Goal: Complete application form

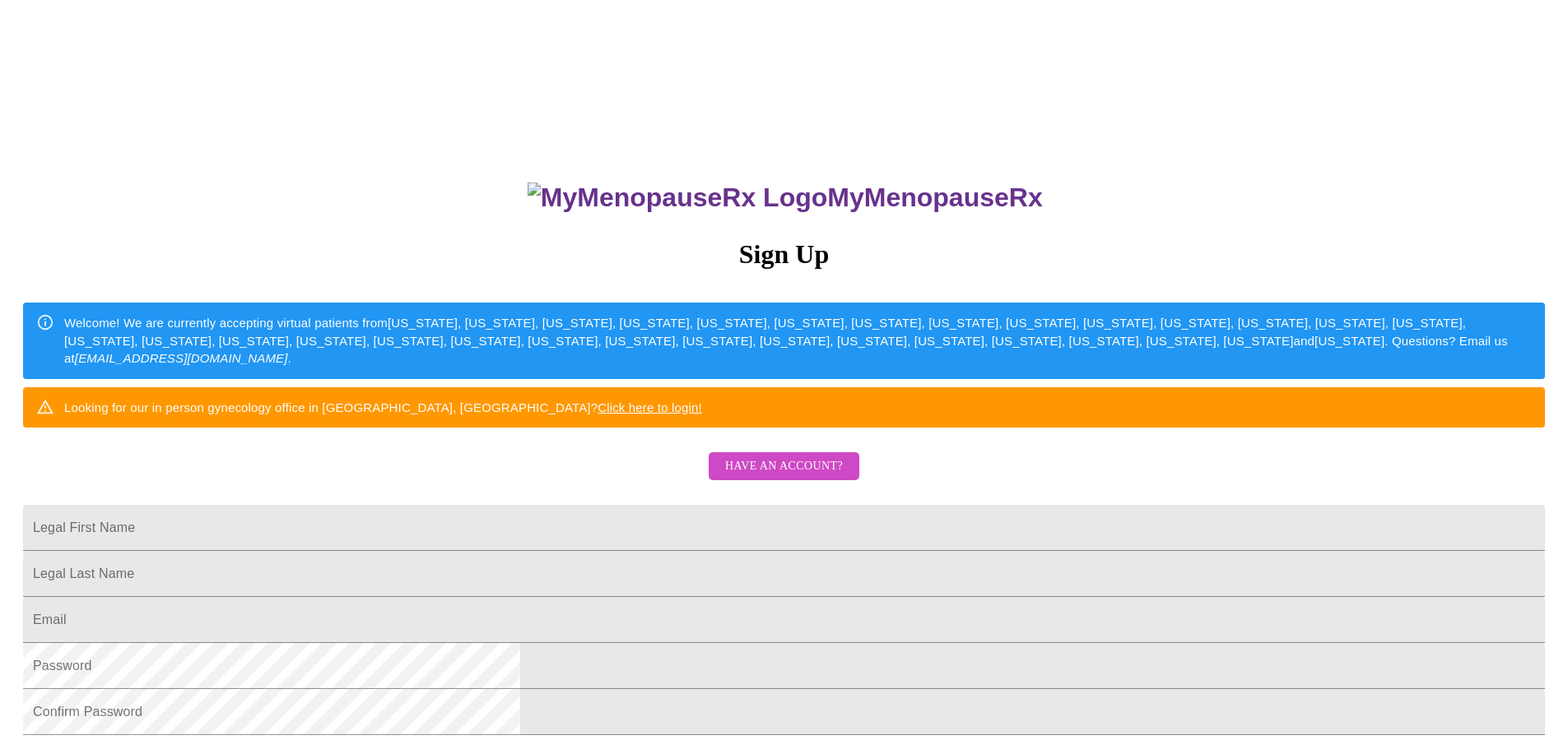
click at [775, 477] on span "Have an account?" at bounding box center [784, 466] width 117 height 20
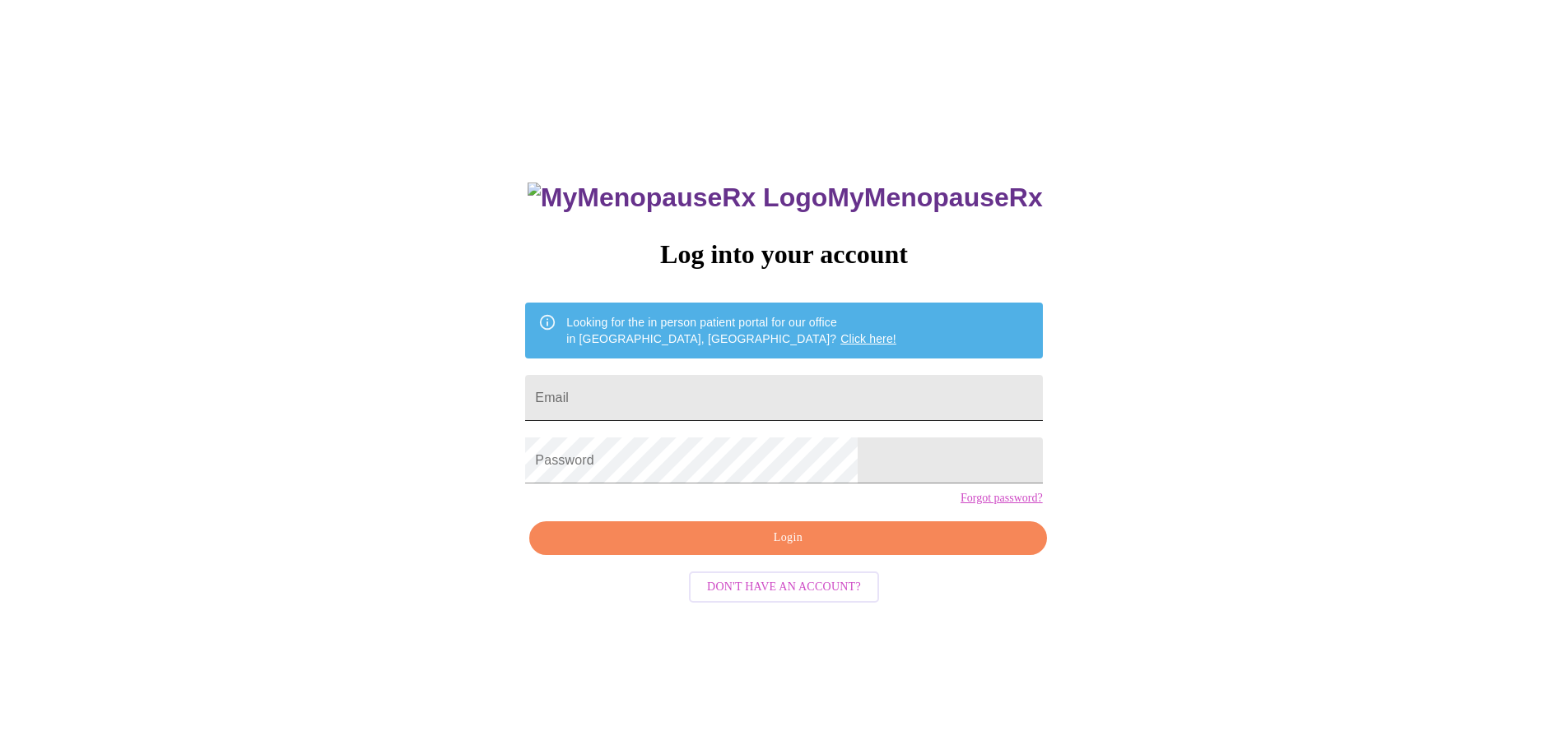
click at [683, 391] on input "Email" at bounding box center [783, 399] width 517 height 46
drag, startPoint x: 795, startPoint y: 399, endPoint x: 543, endPoint y: 391, distance: 252.1
click at [543, 391] on div "MyMenopauseRx Log into your account Looking for the in person patient portal fo…" at bounding box center [783, 455] width 1555 height 899
paste input "irabel.2015m"
type input "[EMAIL_ADDRESS][DOMAIN_NAME]"
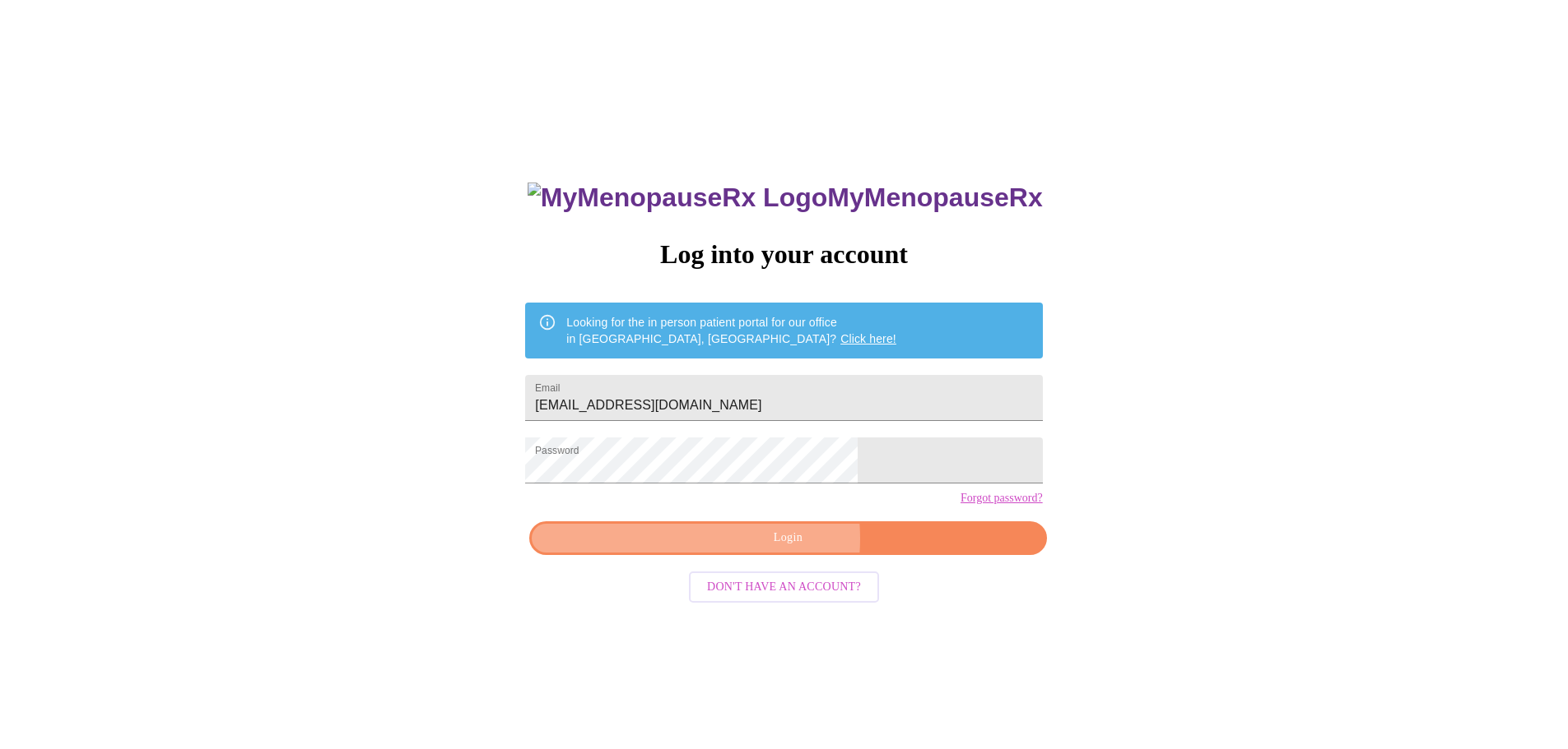
click at [771, 549] on span "Login" at bounding box center [788, 538] width 479 height 20
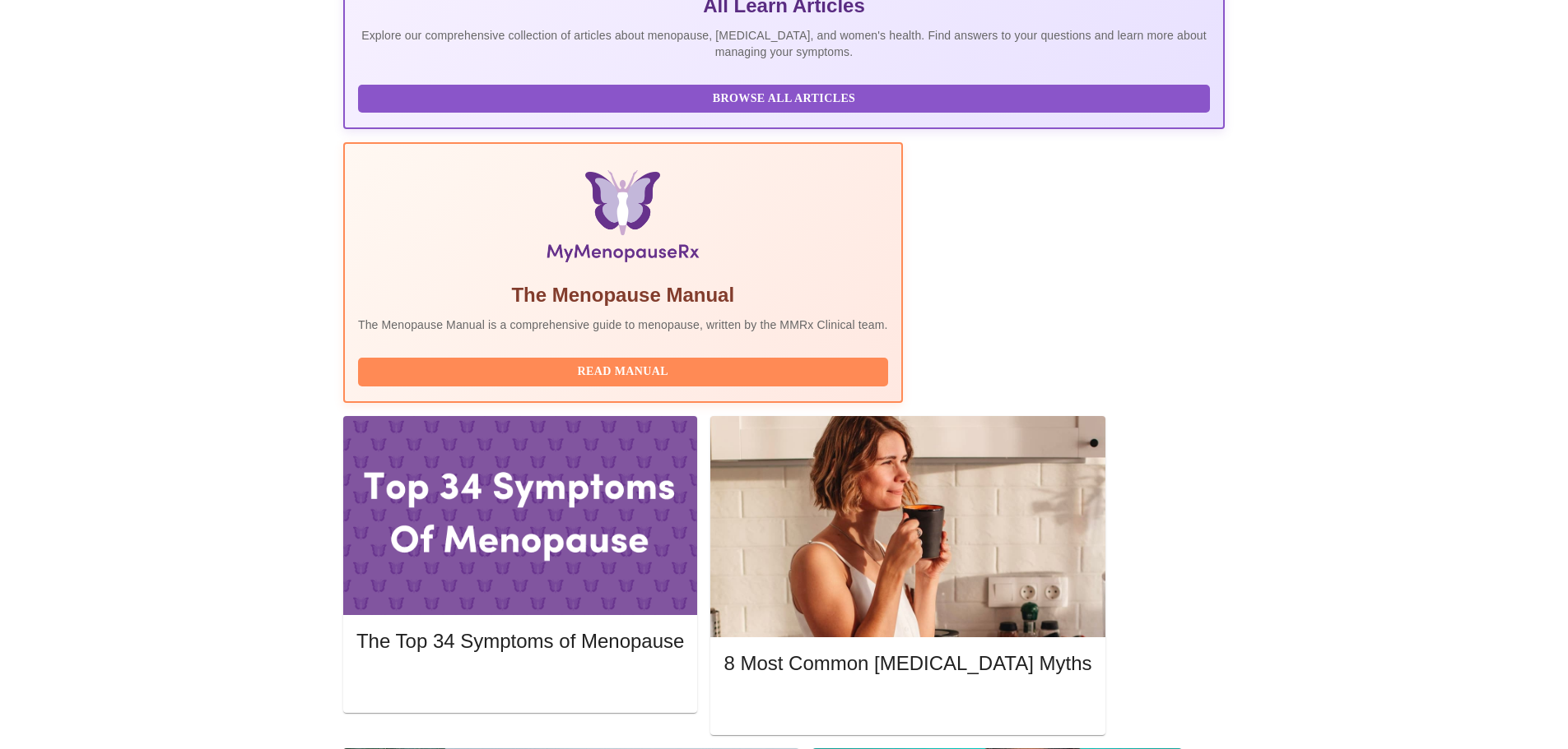
scroll to position [411, 0]
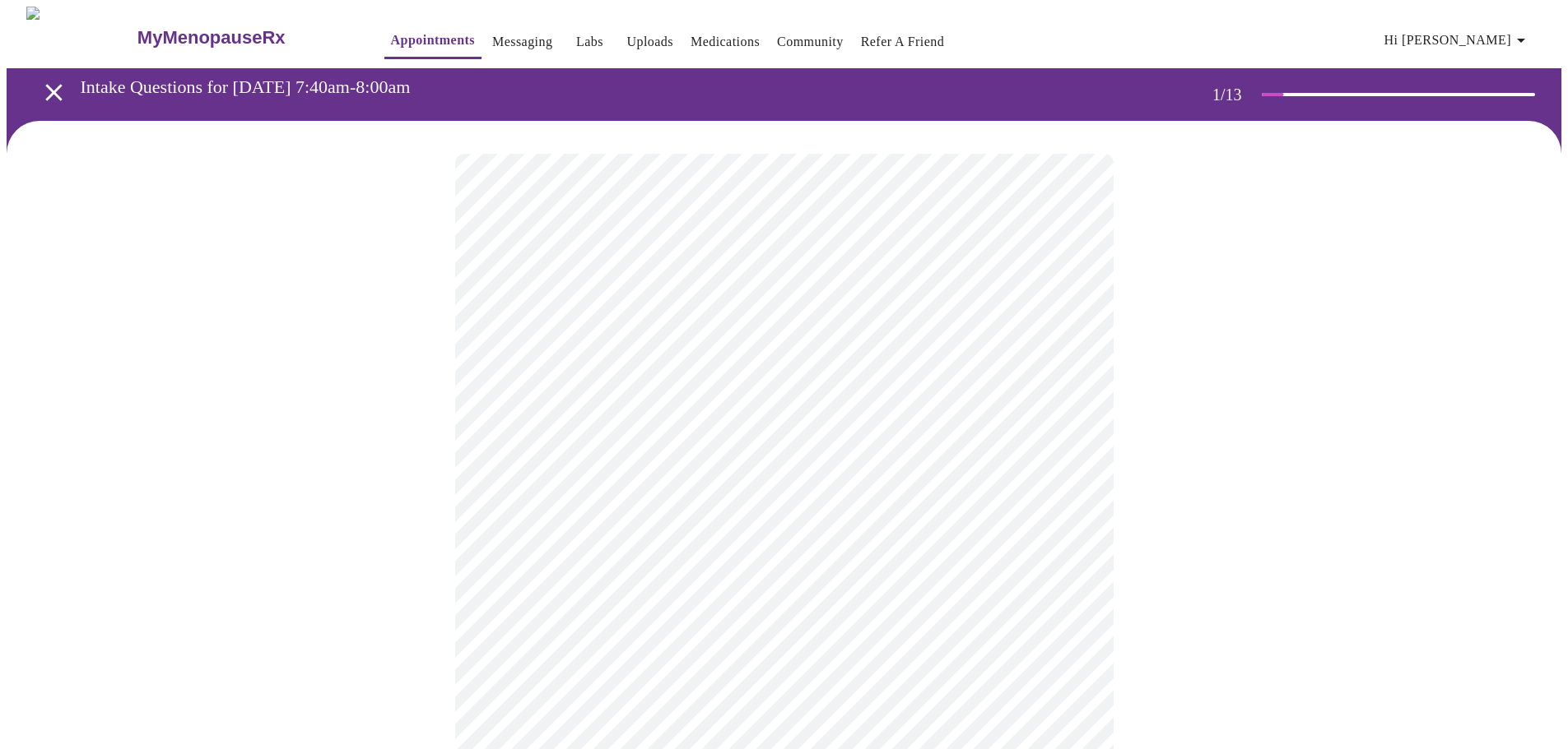
click at [758, 360] on body "MyMenopauseRx Appointments Messaging Labs Uploads Medications Community Refer a…" at bounding box center [783, 757] width 1555 height 1502
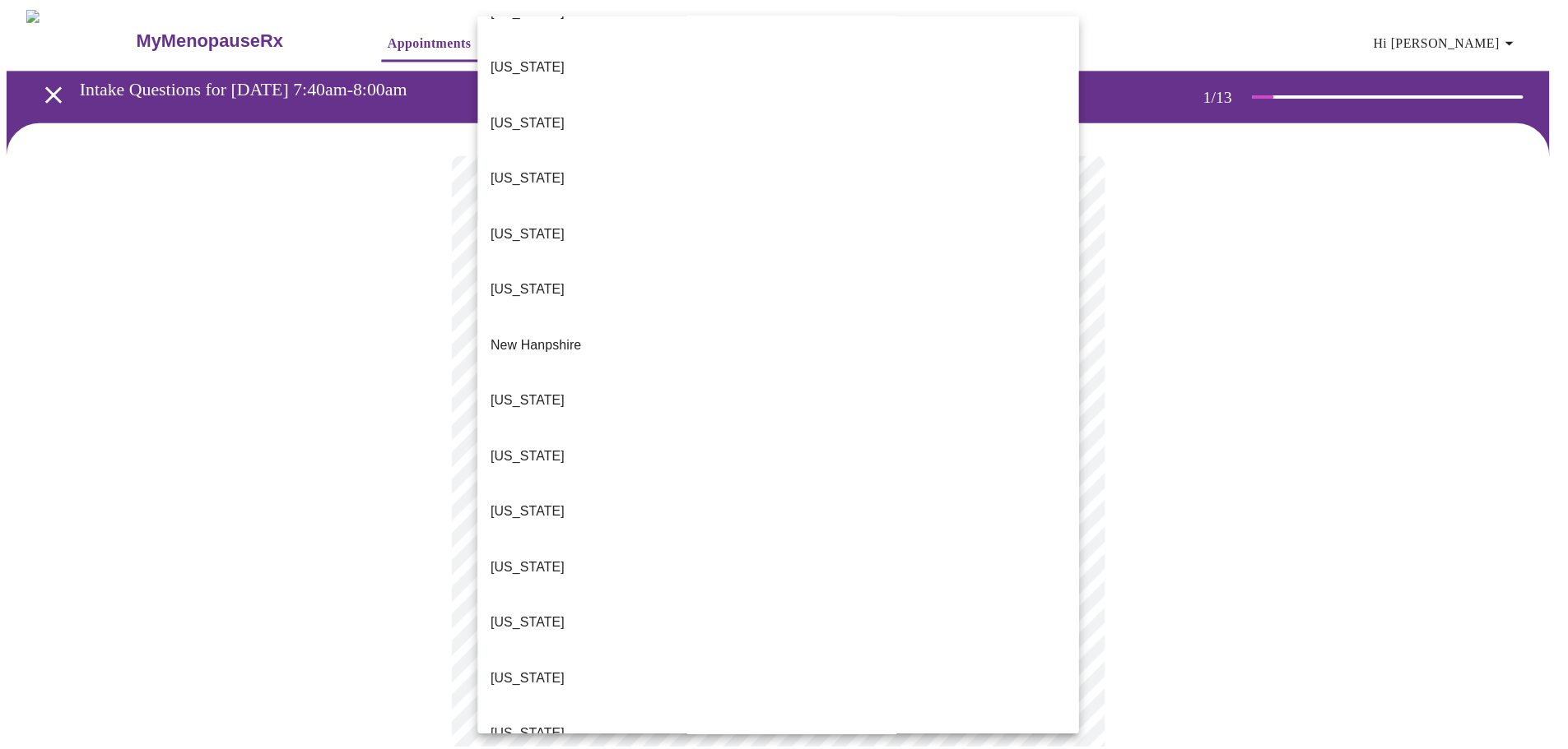
scroll to position [1429, 0]
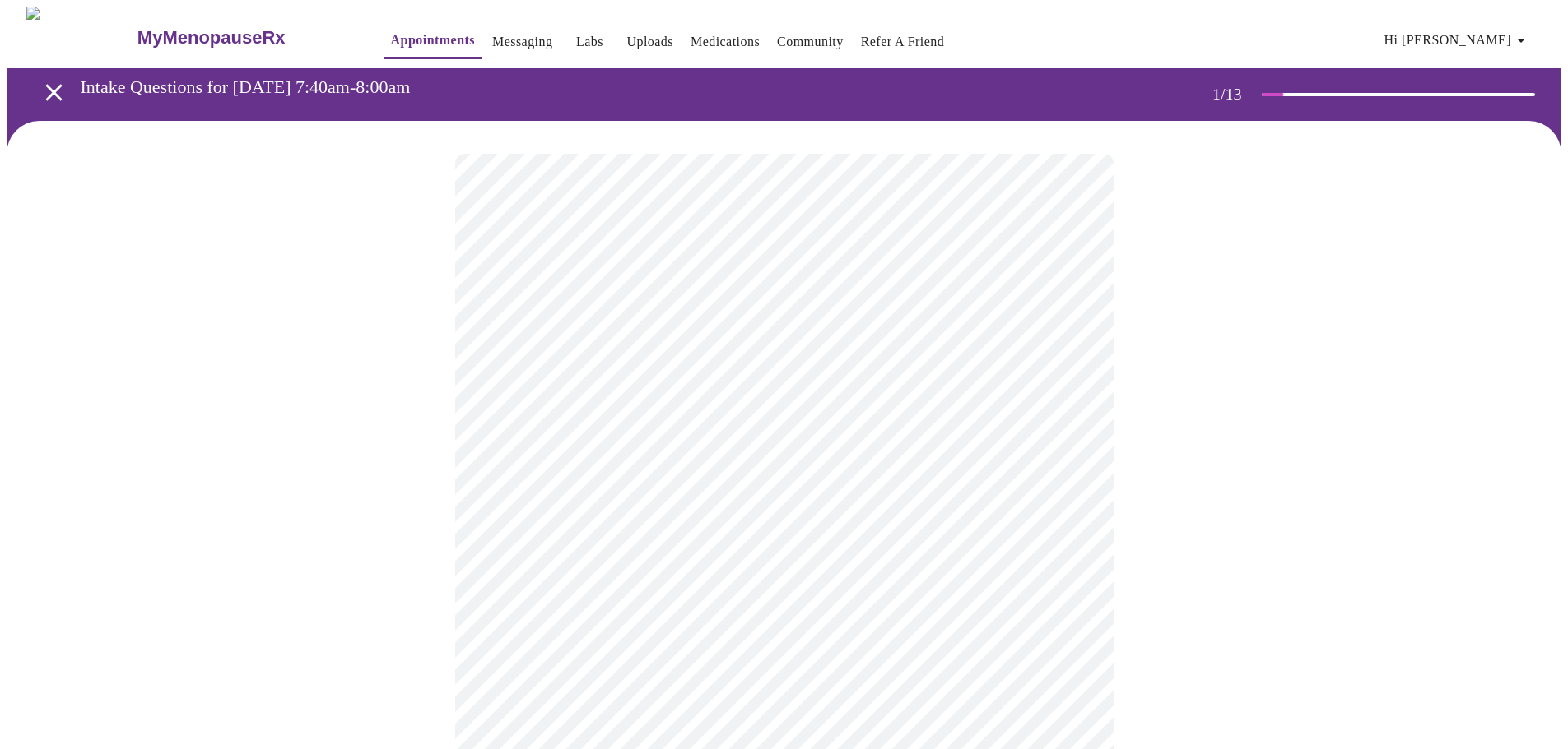
click at [643, 471] on body "MyMenopauseRx Appointments Messaging Labs Uploads Medications Community Refer a…" at bounding box center [783, 753] width 1555 height 1493
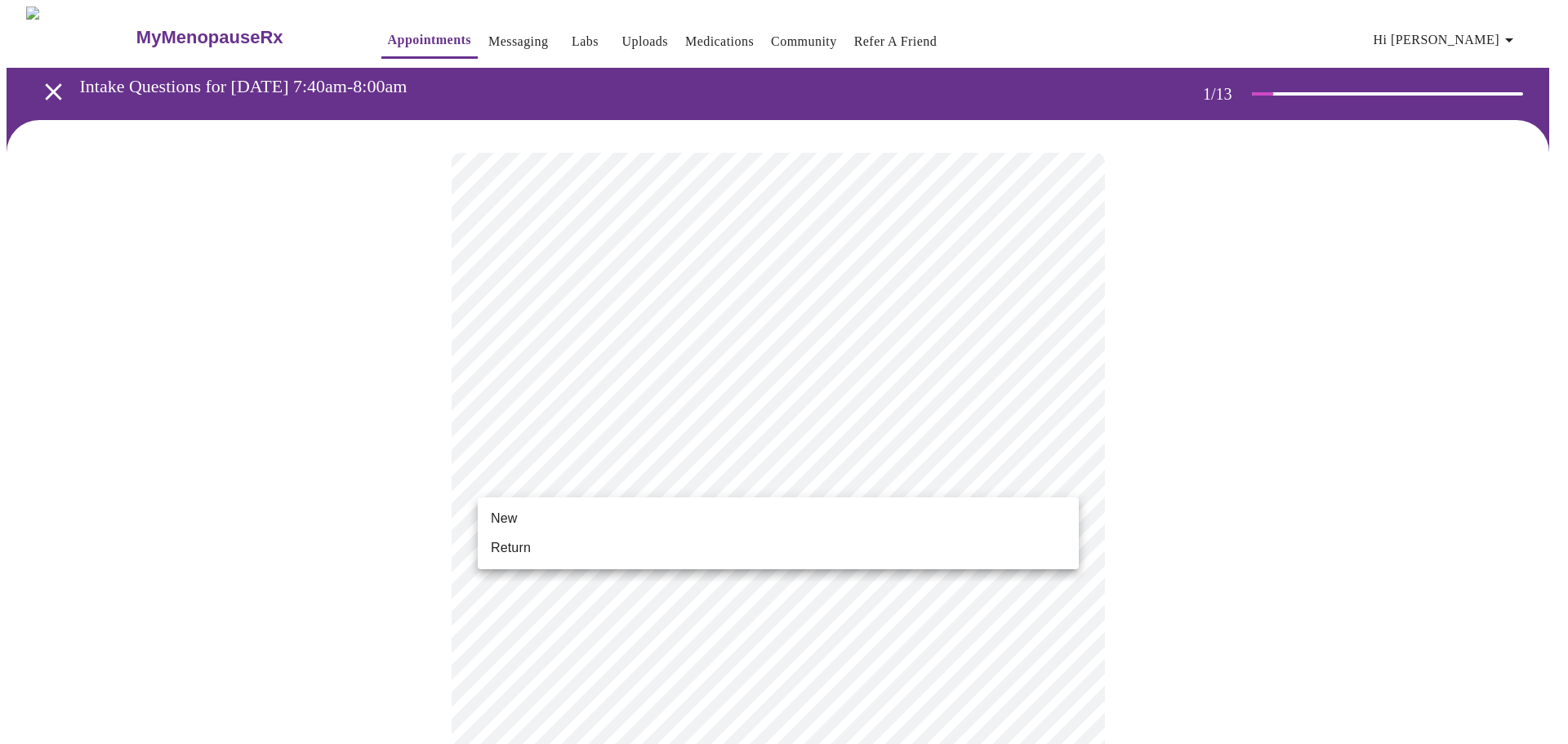
click at [526, 552] on span "Return" at bounding box center [511, 548] width 40 height 19
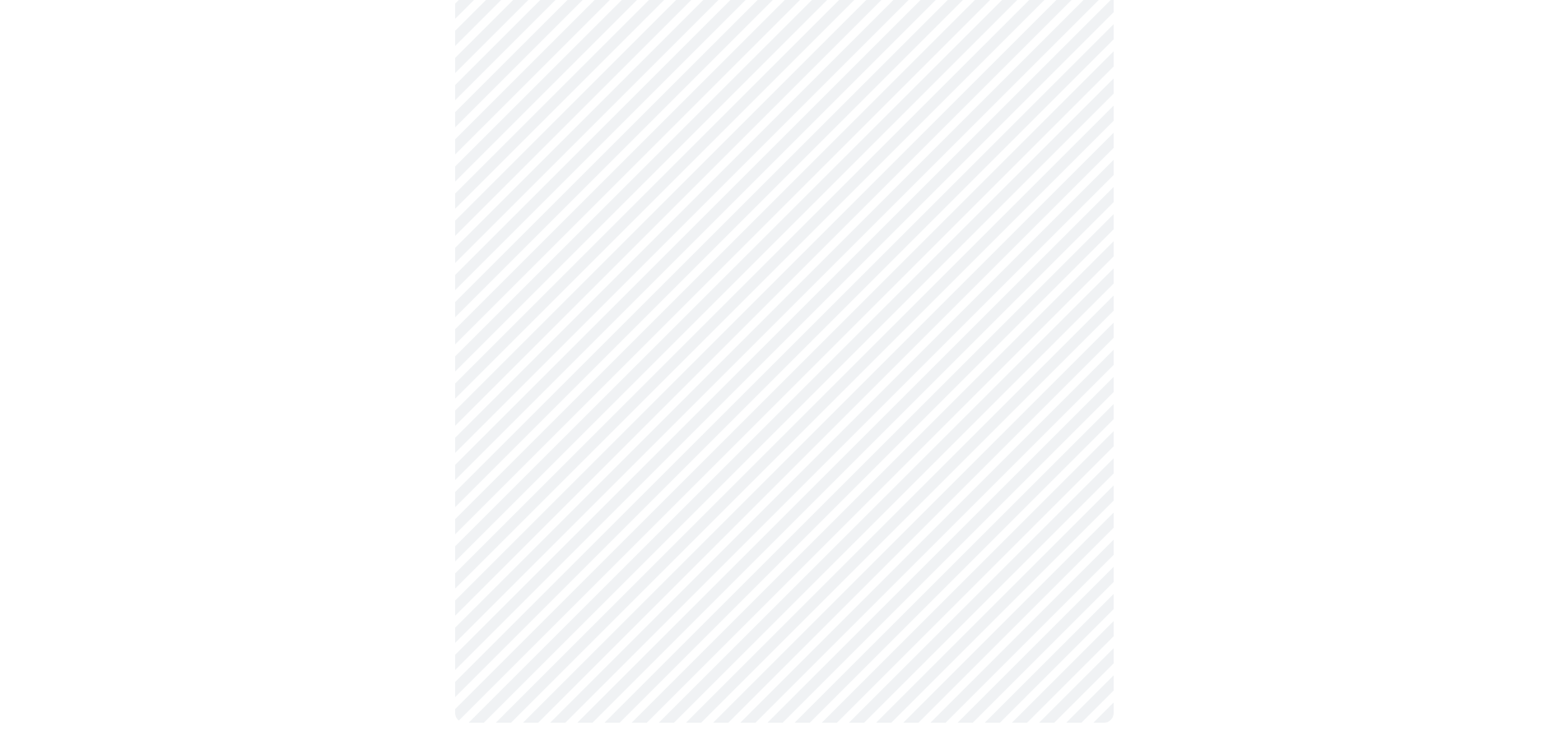
scroll to position [0, 0]
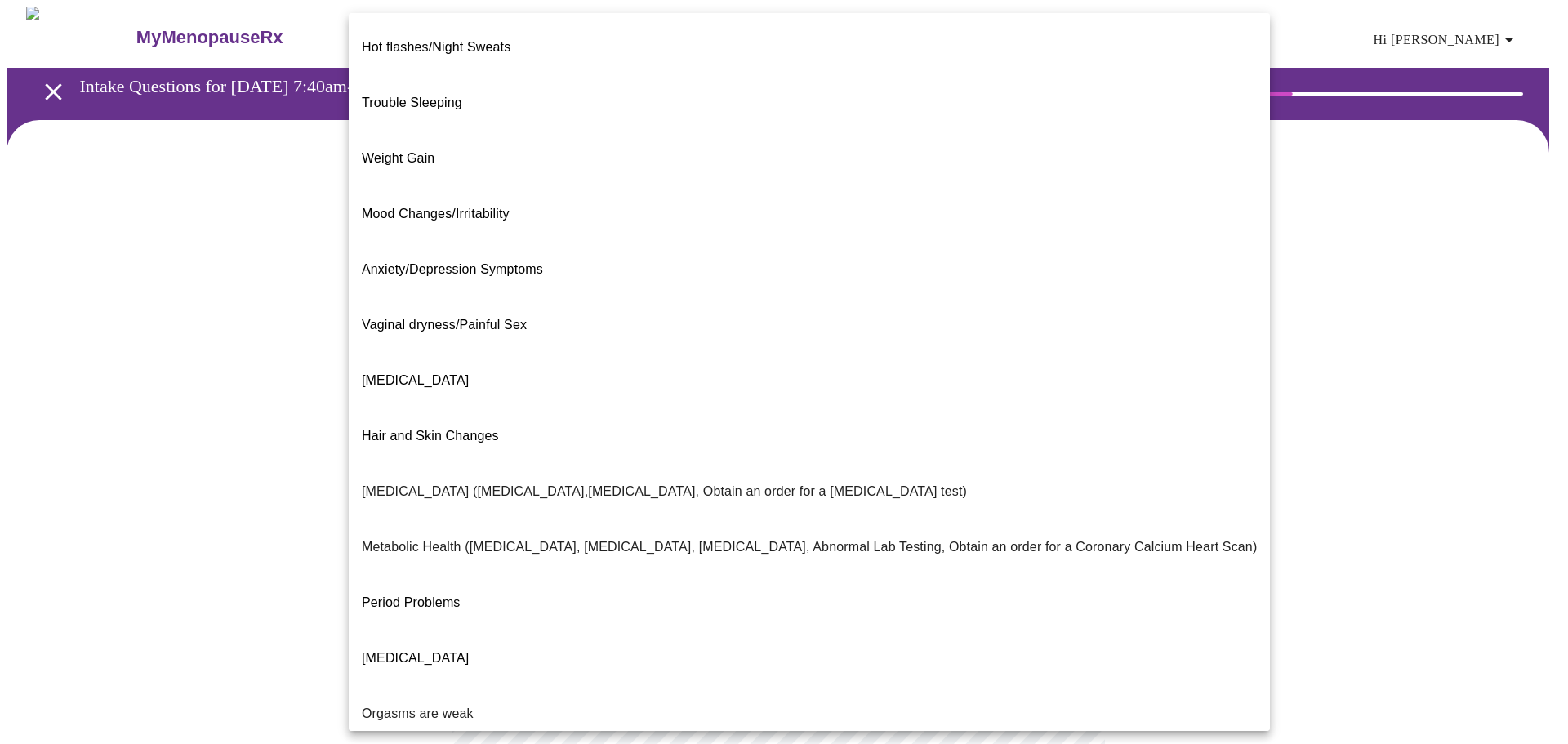
click at [689, 335] on body "MyMenopauseRx Appointments Messaging Labs Uploads Medications Community Refer a…" at bounding box center [784, 497] width 1556 height 982
click at [518, 38] on li "Hot flashes/Night Sweats" at bounding box center [809, 47] width 921 height 56
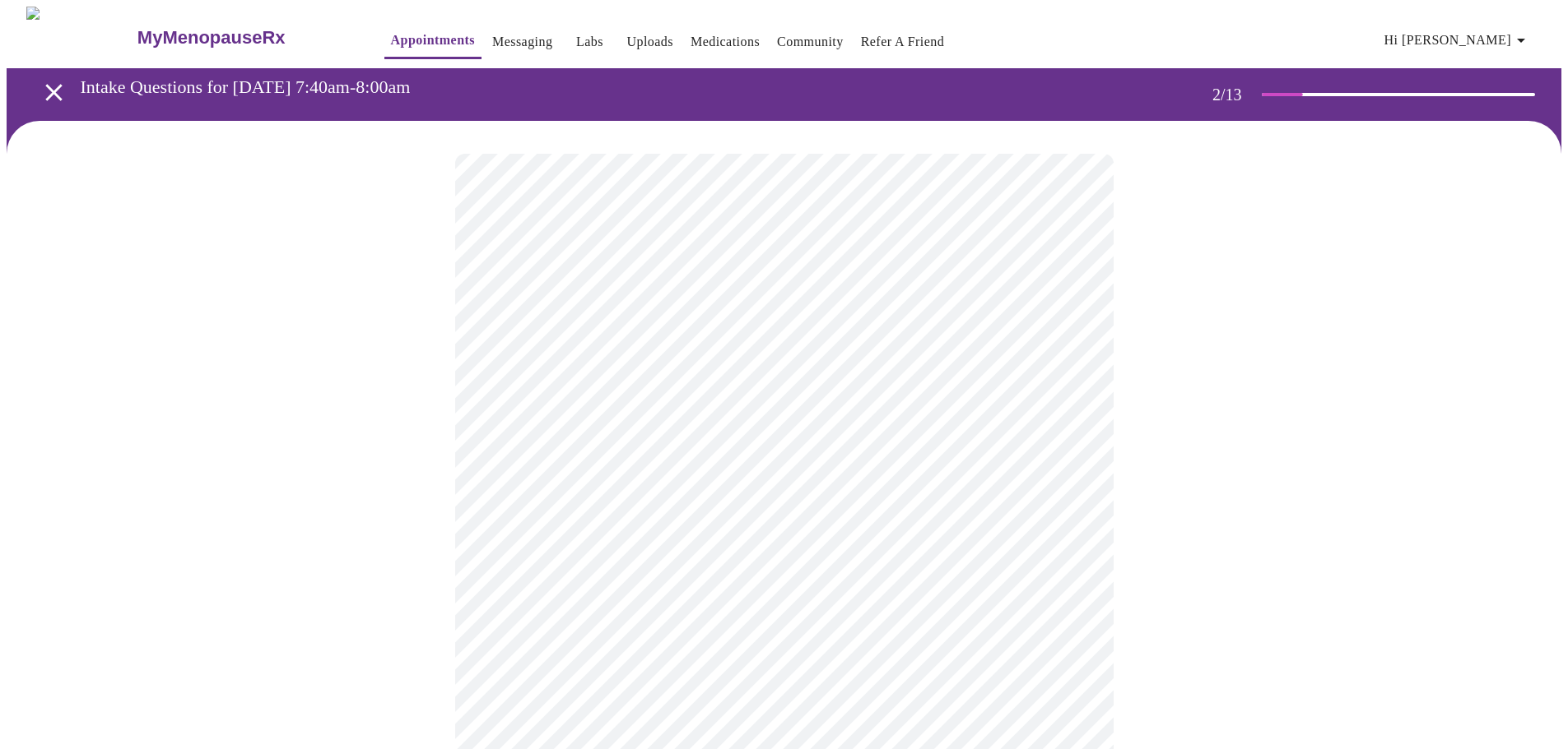
click at [612, 507] on body "MyMenopauseRx Appointments Messaging Labs Uploads Medications Community Refer a…" at bounding box center [783, 495] width 1555 height 979
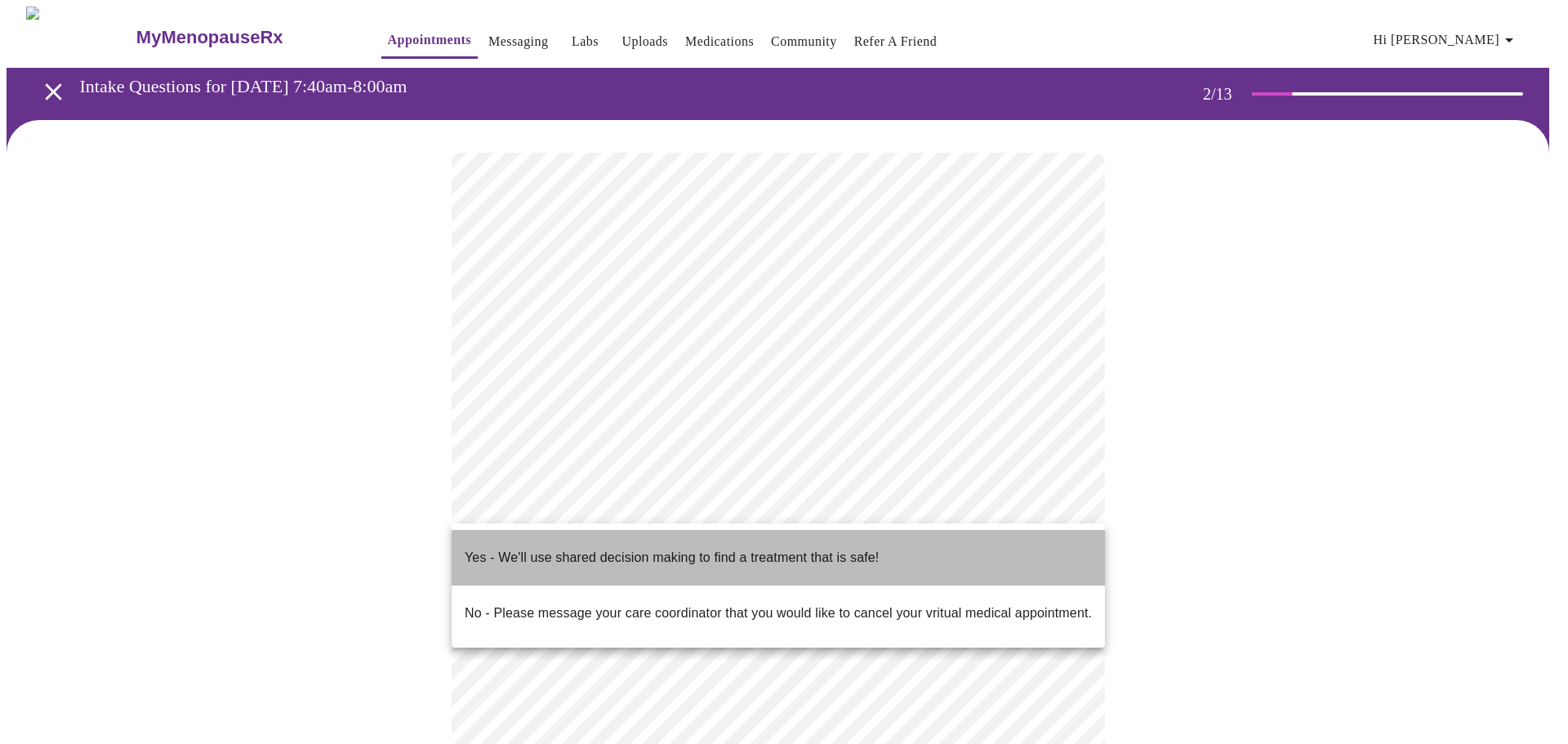
click at [570, 549] on p "Yes - We'll use shared decision making to find a treatment that is safe!" at bounding box center [671, 558] width 414 height 19
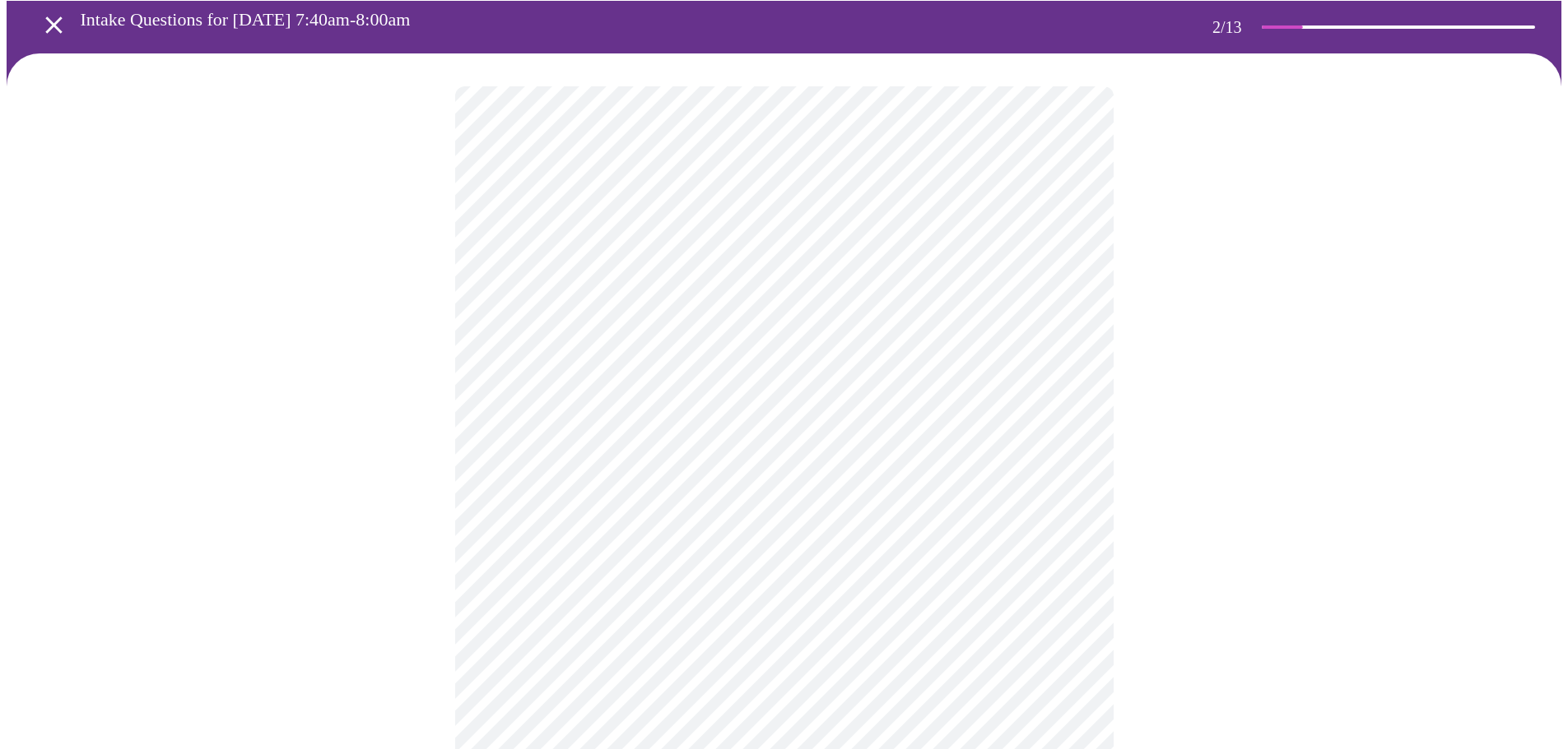
scroll to position [55, 0]
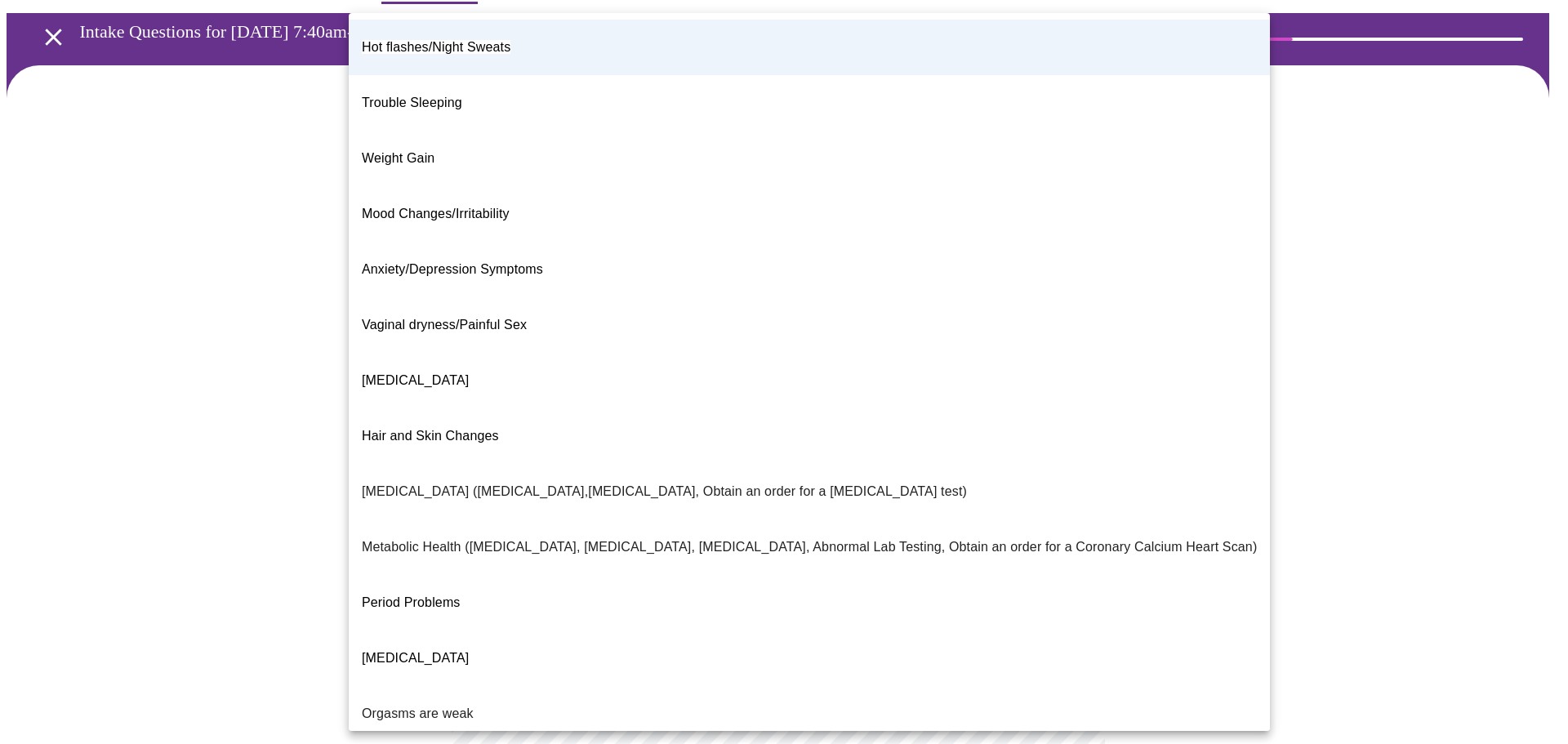
click at [639, 285] on body "MyMenopauseRx Appointments Messaging Labs Uploads Medications Community Refer a…" at bounding box center [784, 432] width 1556 height 962
click at [504, 24] on li "Hot flashes/Night Sweats" at bounding box center [809, 47] width 921 height 56
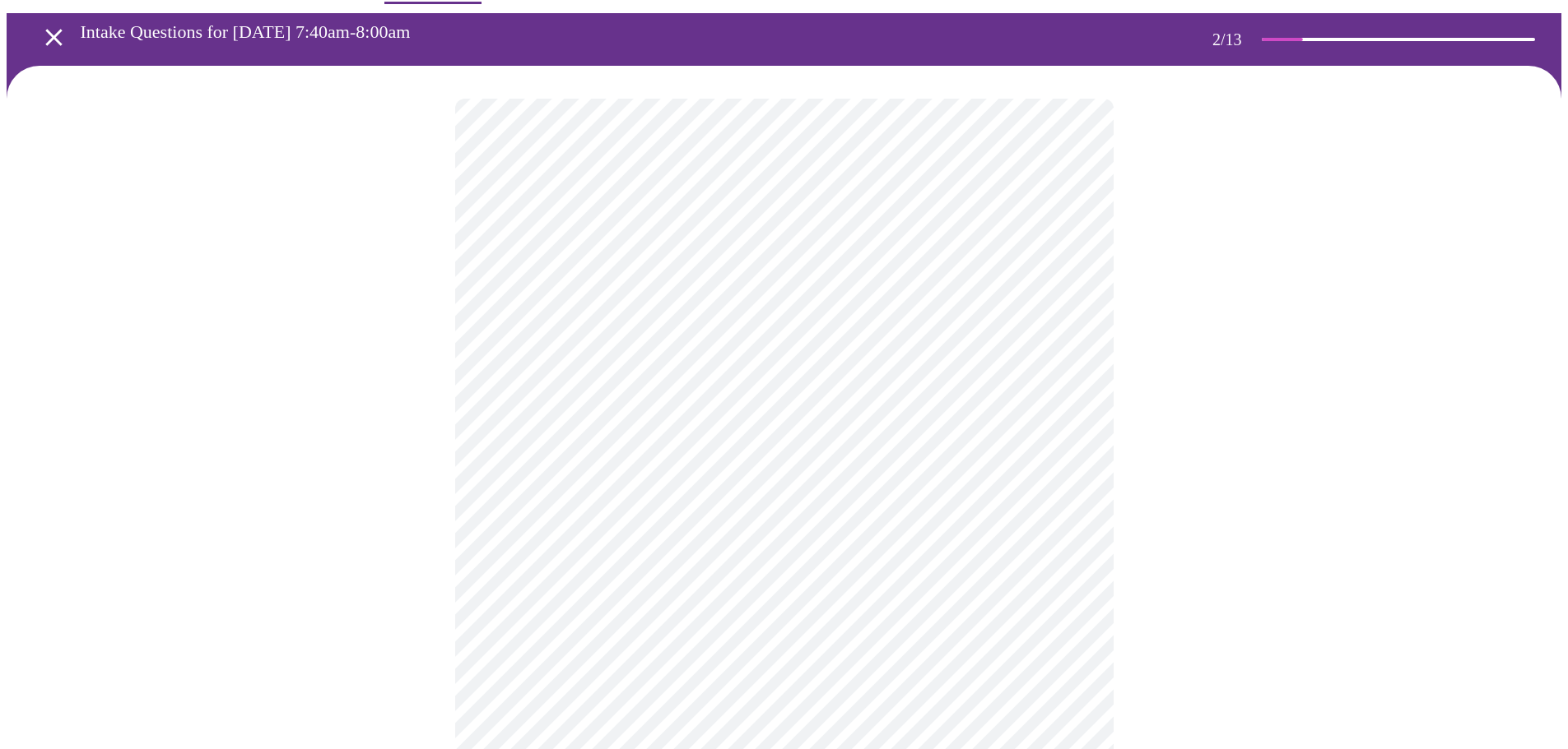
drag, startPoint x: 407, startPoint y: 279, endPoint x: 1328, endPoint y: 349, distance: 923.7
click at [1328, 360] on div at bounding box center [783, 493] width 1555 height 855
click at [1335, 321] on div at bounding box center [783, 493] width 1555 height 855
click at [1284, 312] on div at bounding box center [783, 493] width 1555 height 855
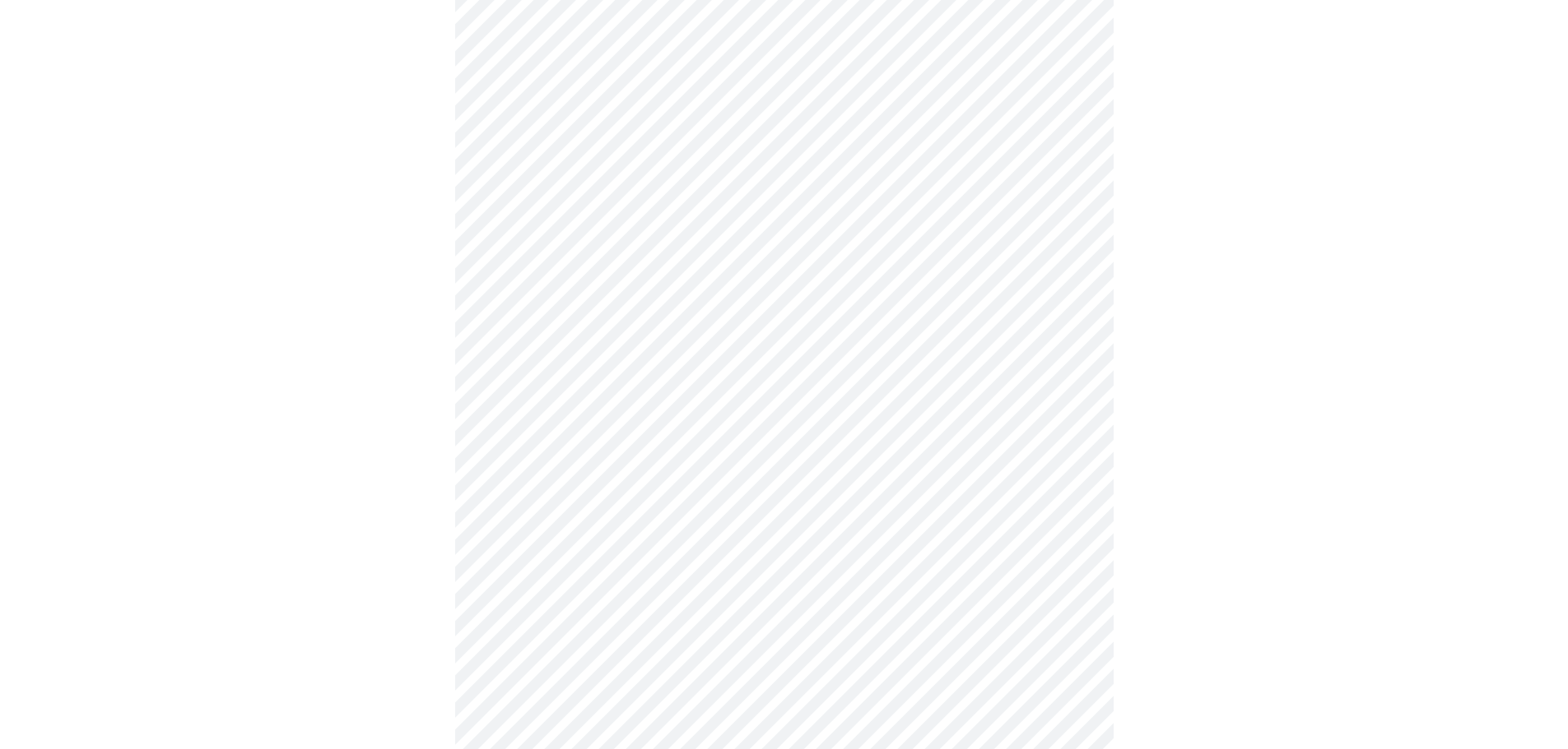
scroll to position [0, 0]
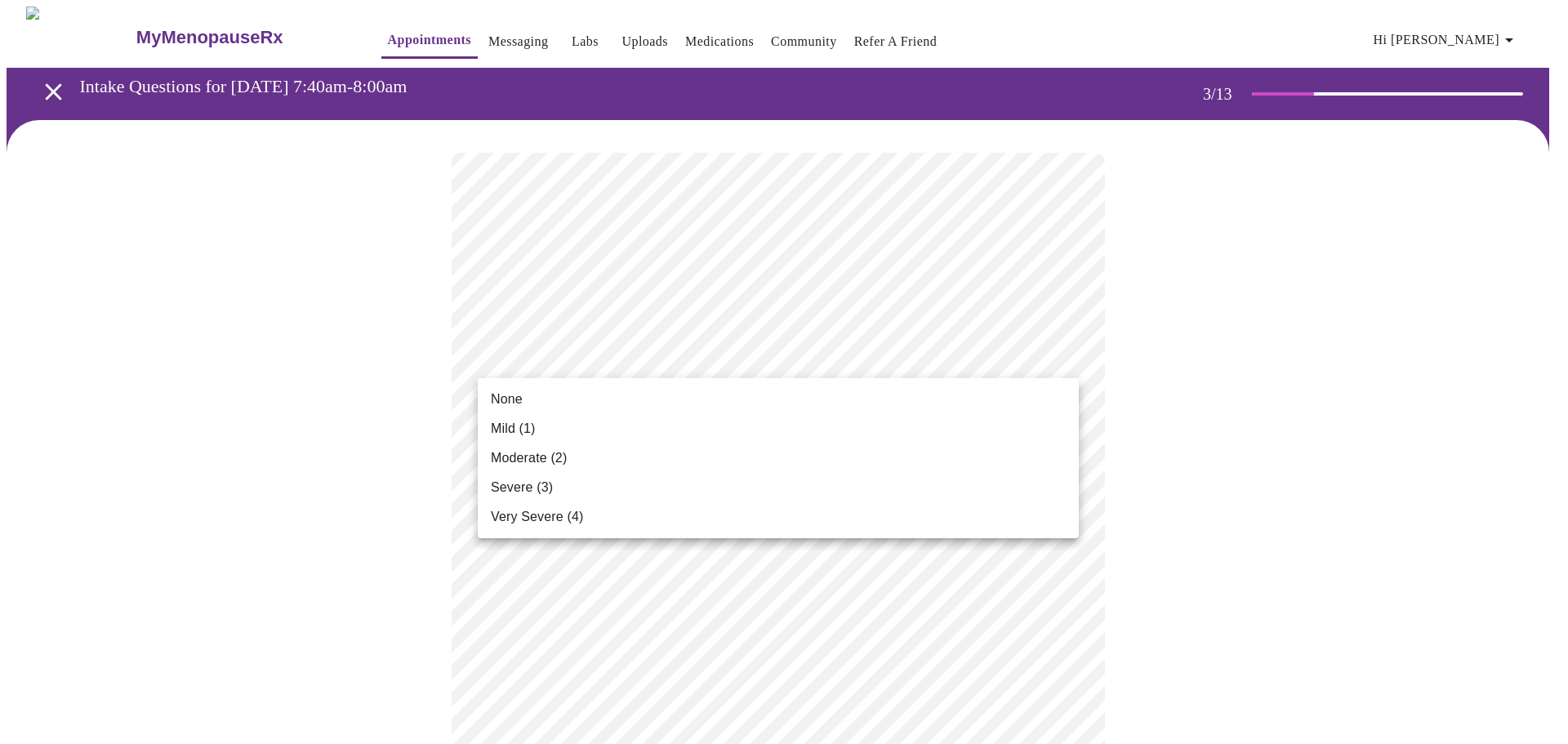
click at [532, 494] on span "Severe (3)" at bounding box center [522, 488] width 62 height 19
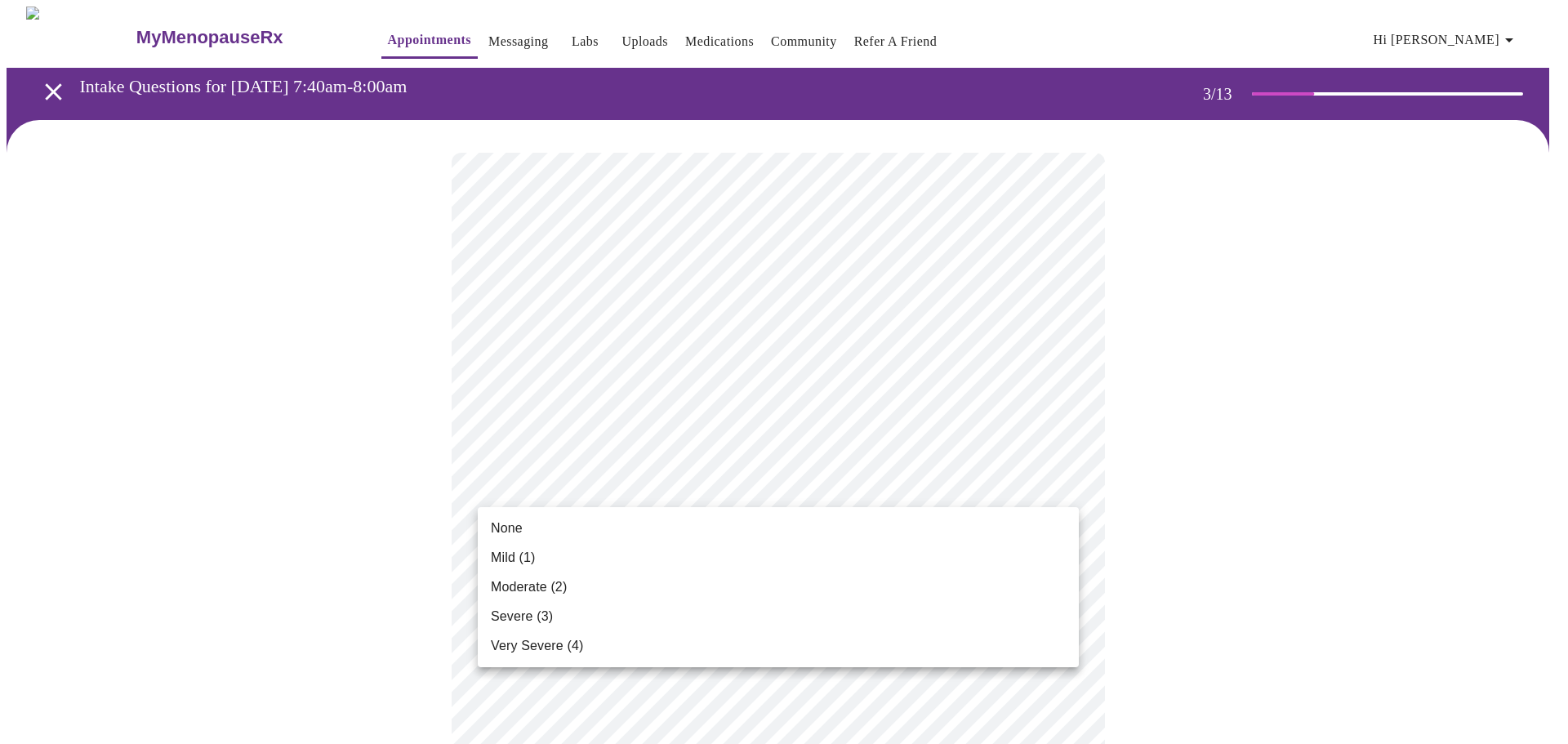
click at [538, 626] on li "Severe (3)" at bounding box center [778, 616] width 602 height 29
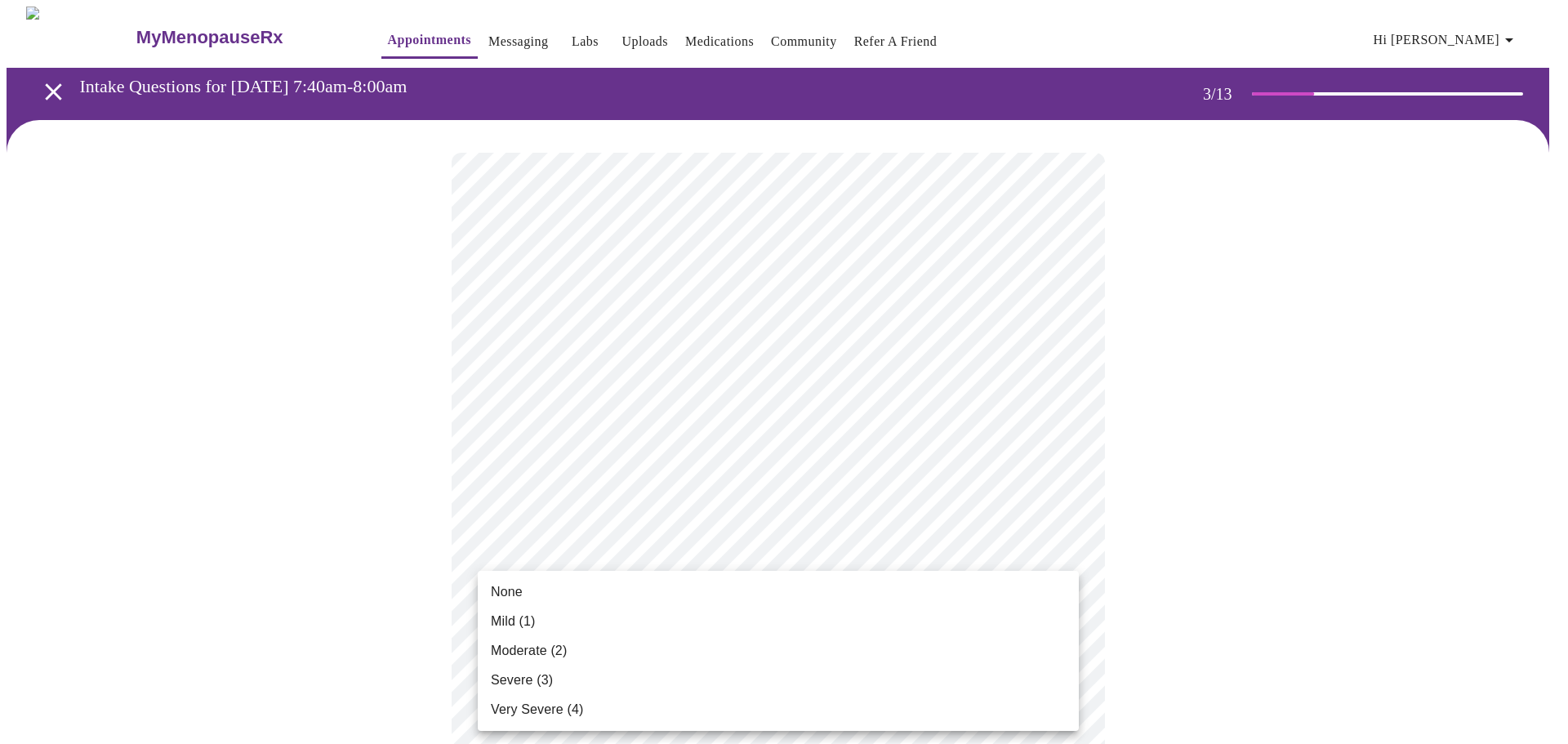
click at [518, 688] on span "Severe (3)" at bounding box center [522, 680] width 62 height 19
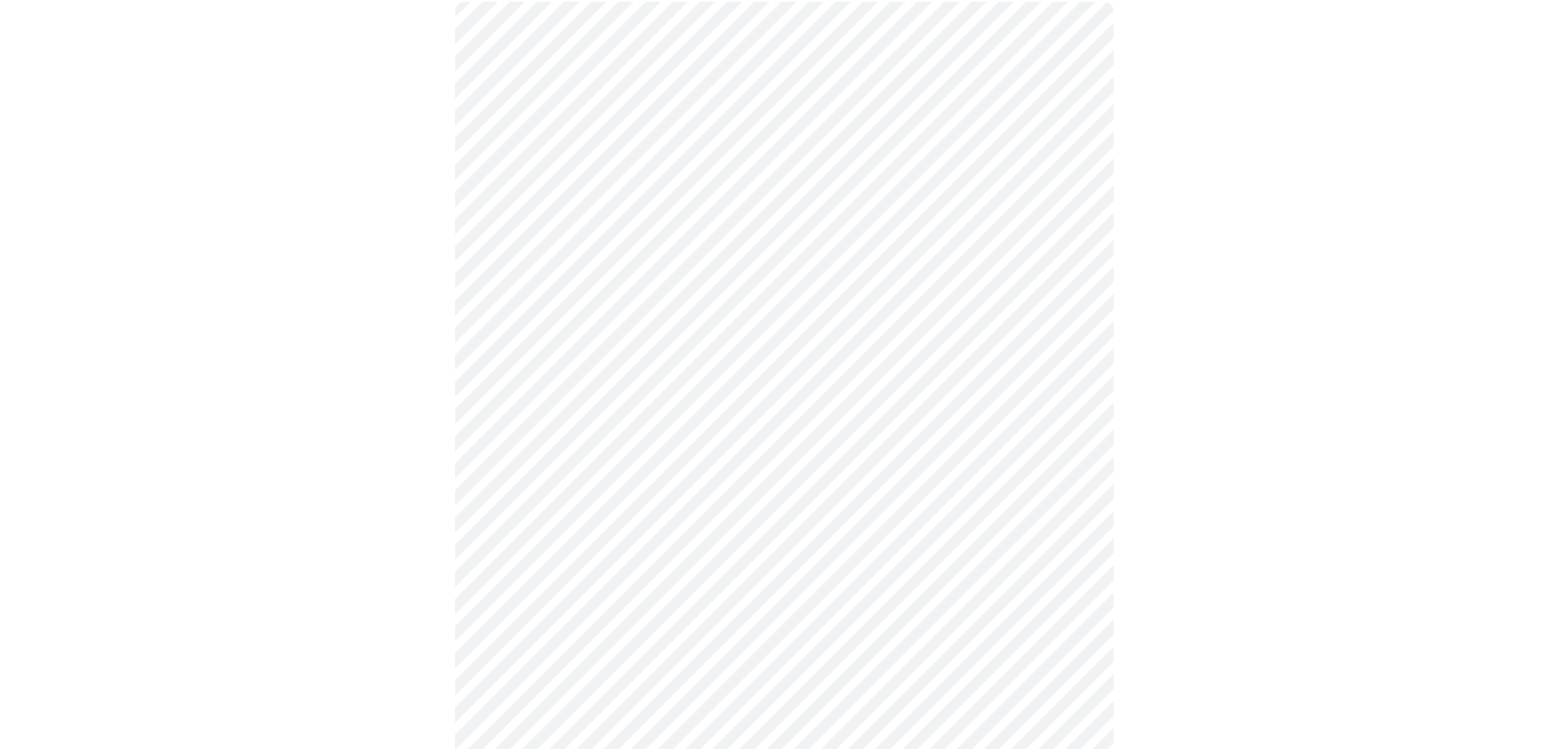
scroll to position [246, 0]
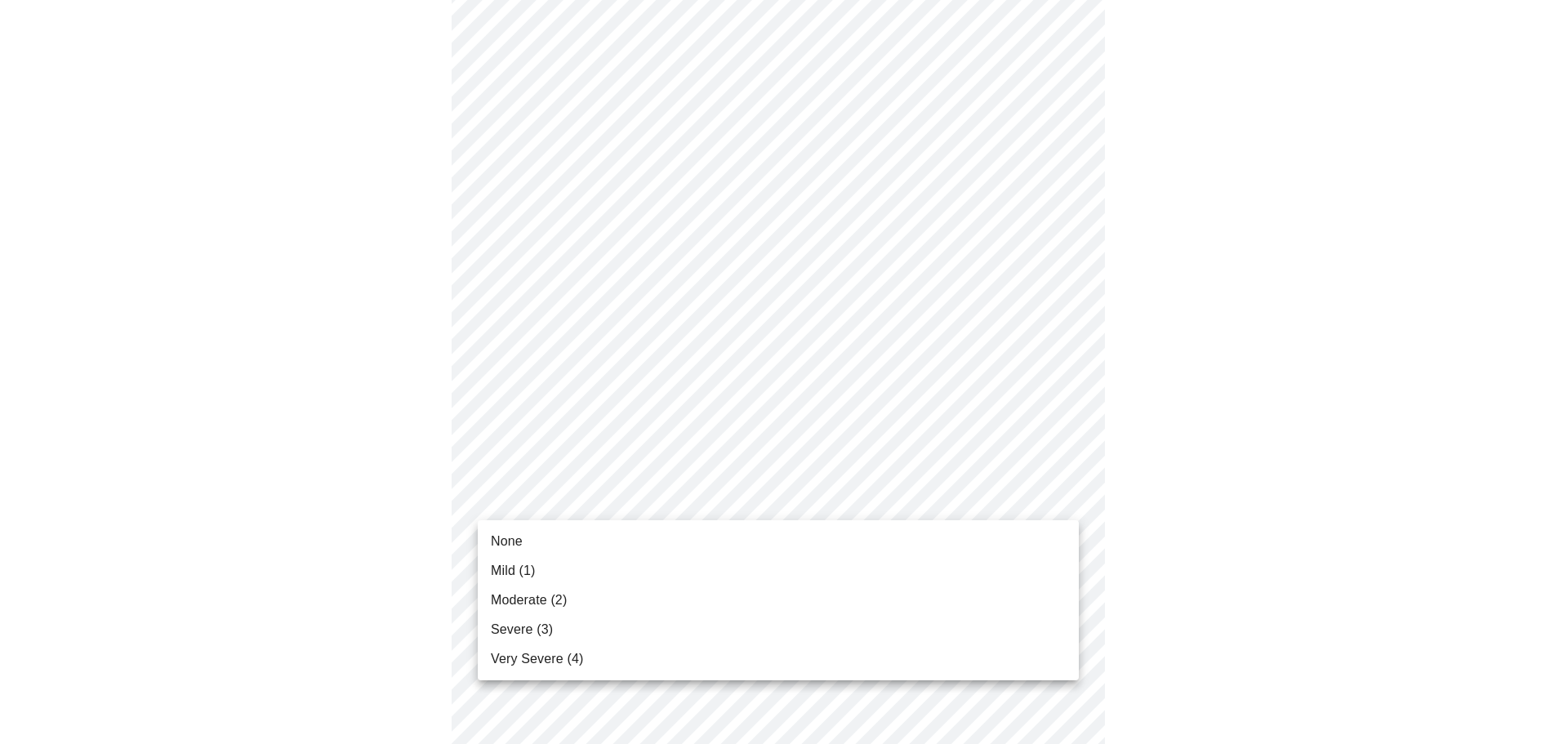
click at [534, 551] on li "None" at bounding box center [778, 541] width 602 height 29
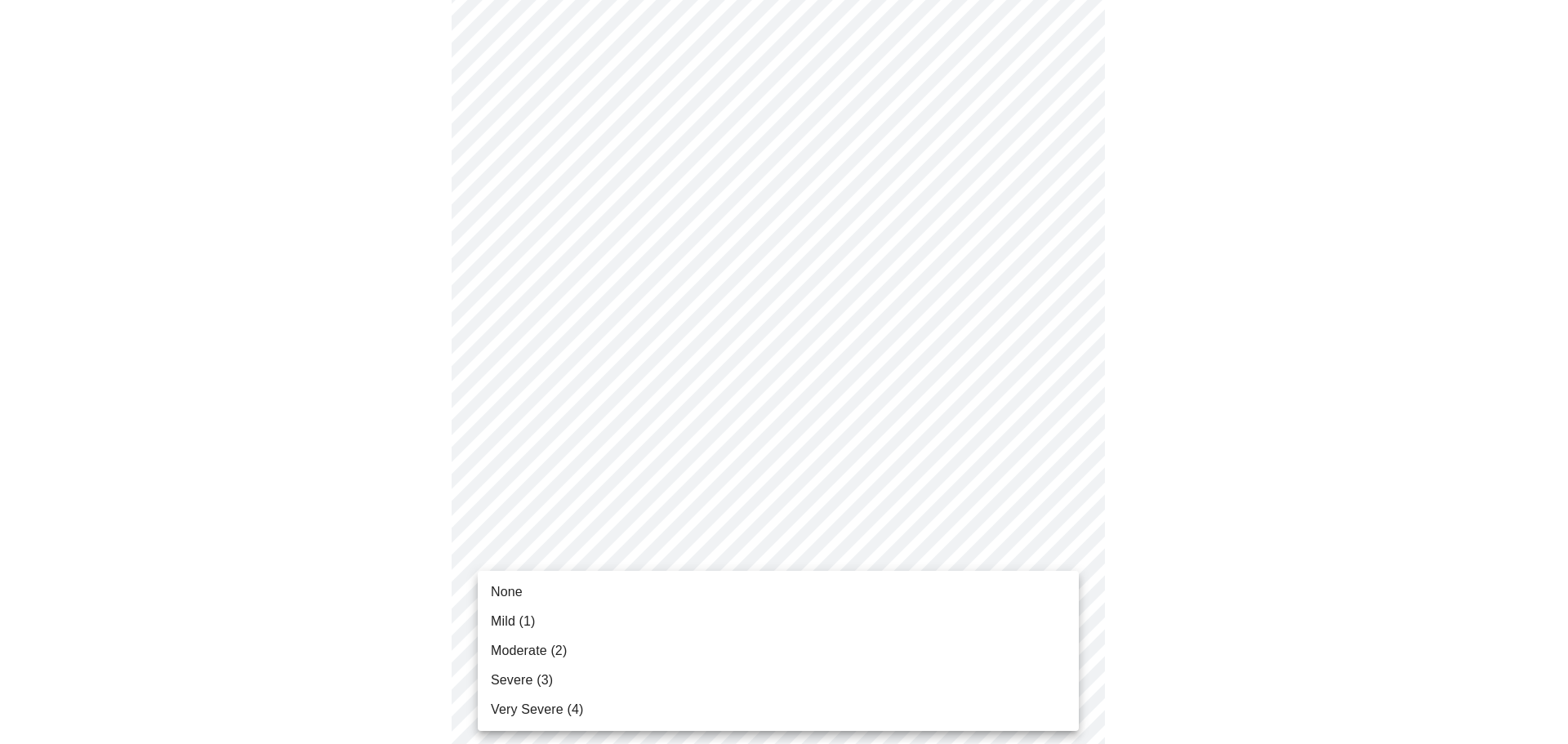
click at [511, 597] on span "None" at bounding box center [507, 592] width 32 height 19
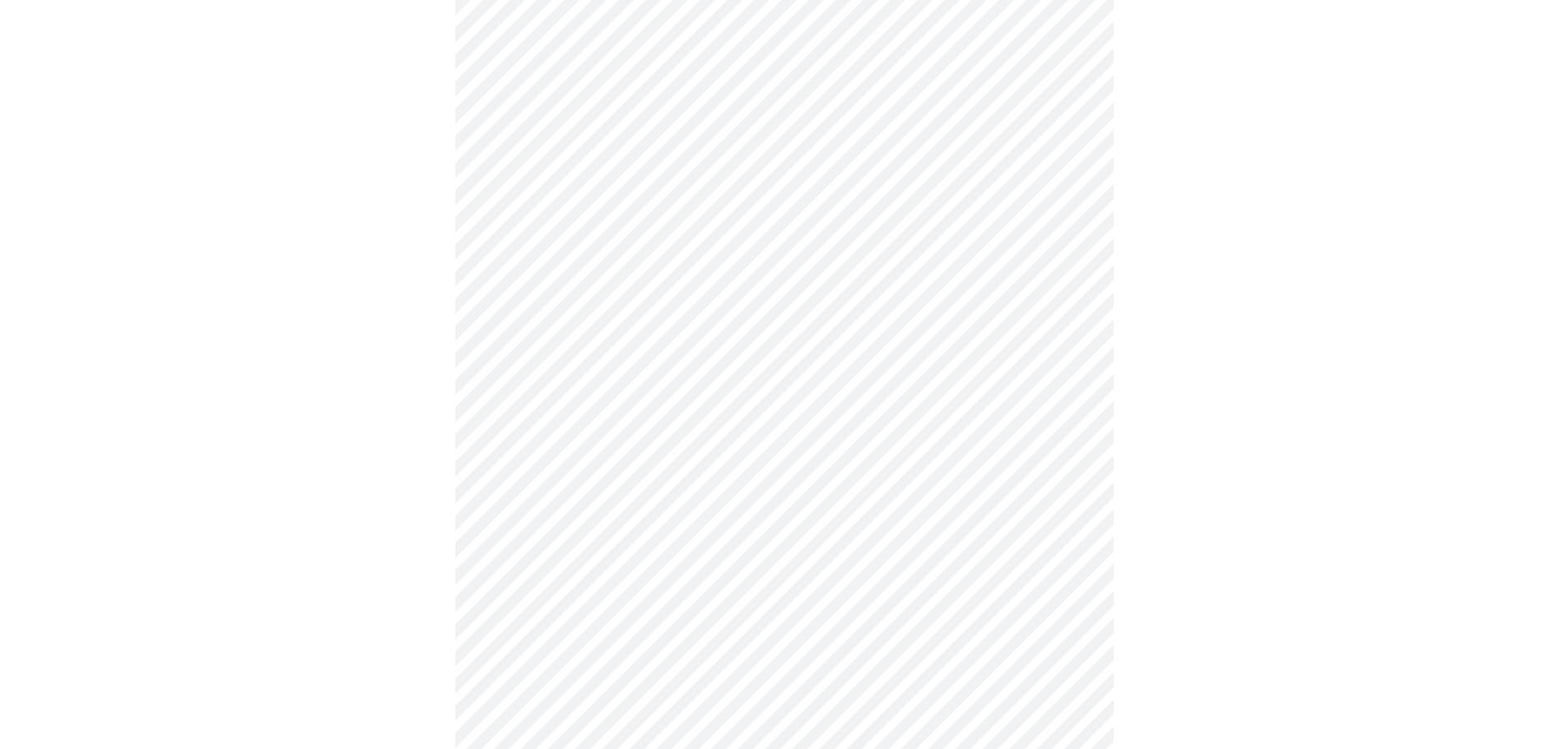
scroll to position [411, 0]
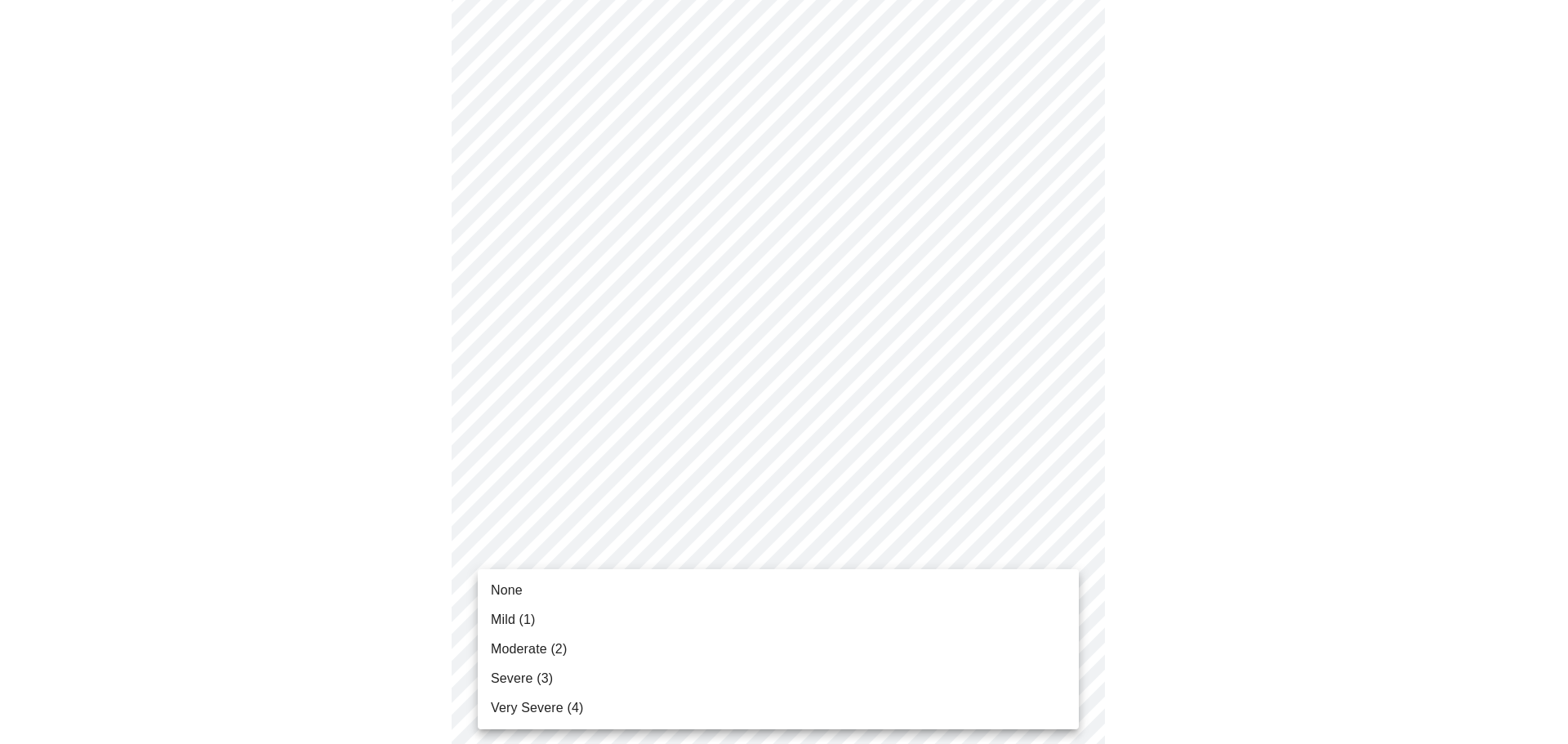
click at [523, 539] on body "MyMenopauseRx Appointments Messaging Labs Uploads Medications Community Refer a…" at bounding box center [784, 627] width 1556 height 2059
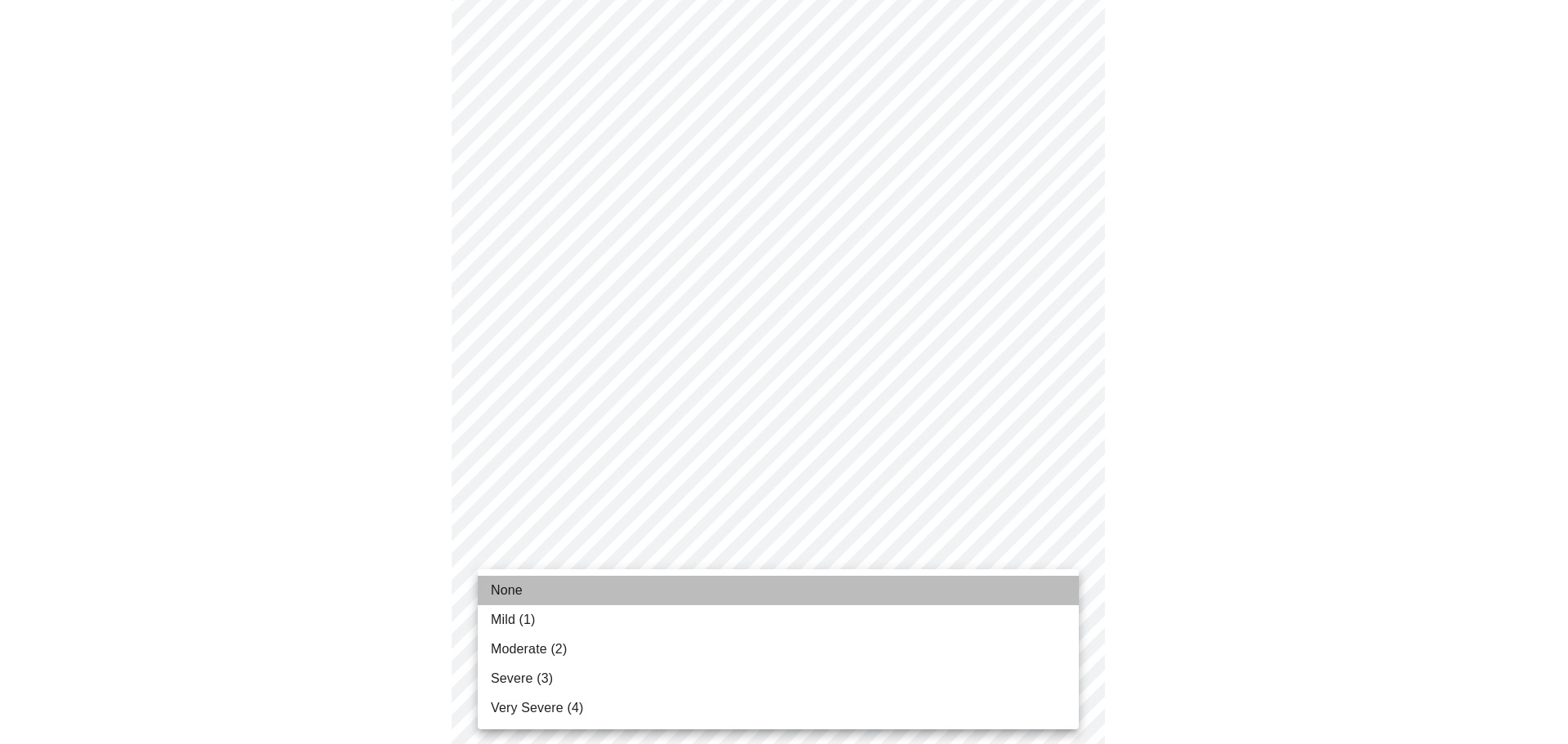
click at [510, 593] on span "None" at bounding box center [507, 590] width 32 height 19
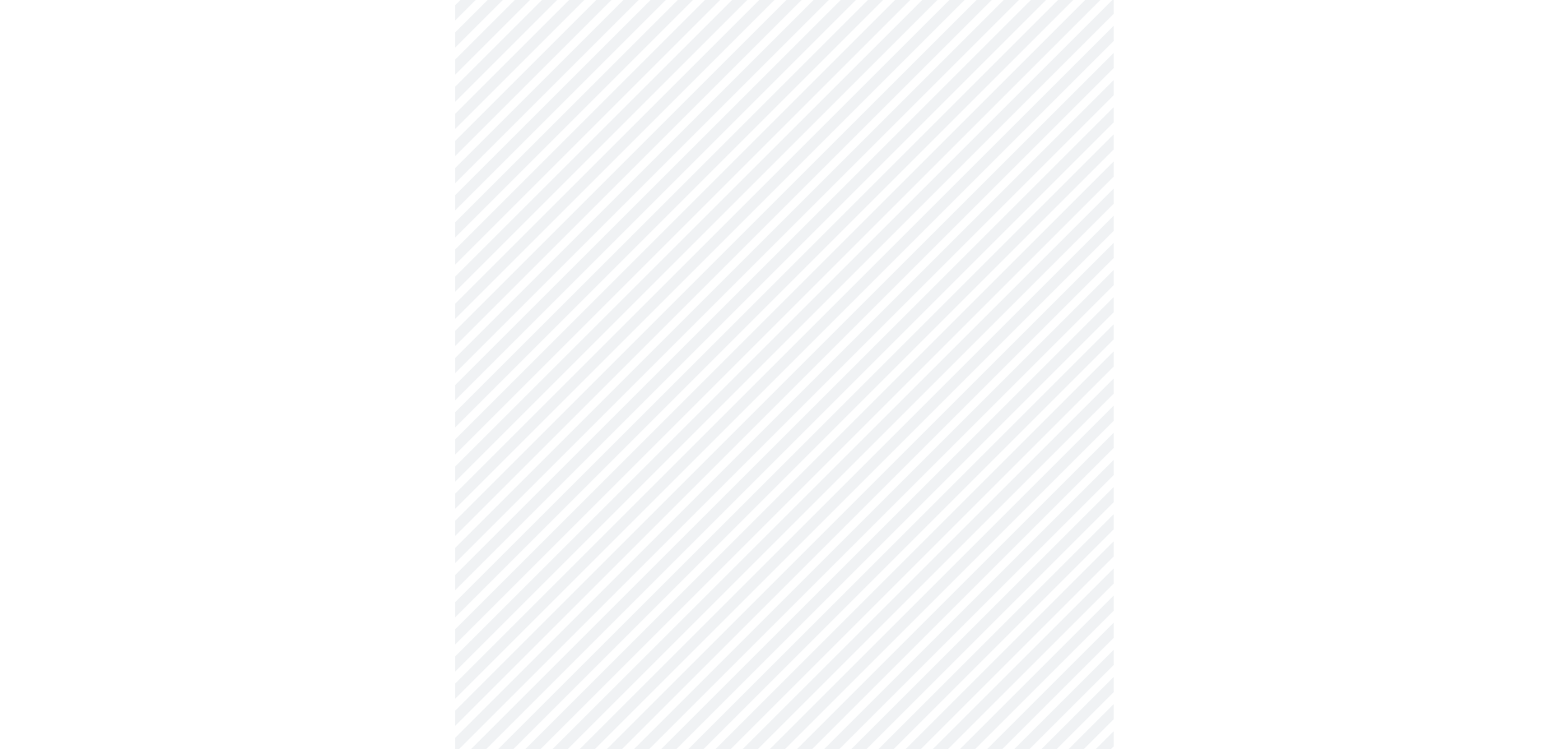
scroll to position [576, 0]
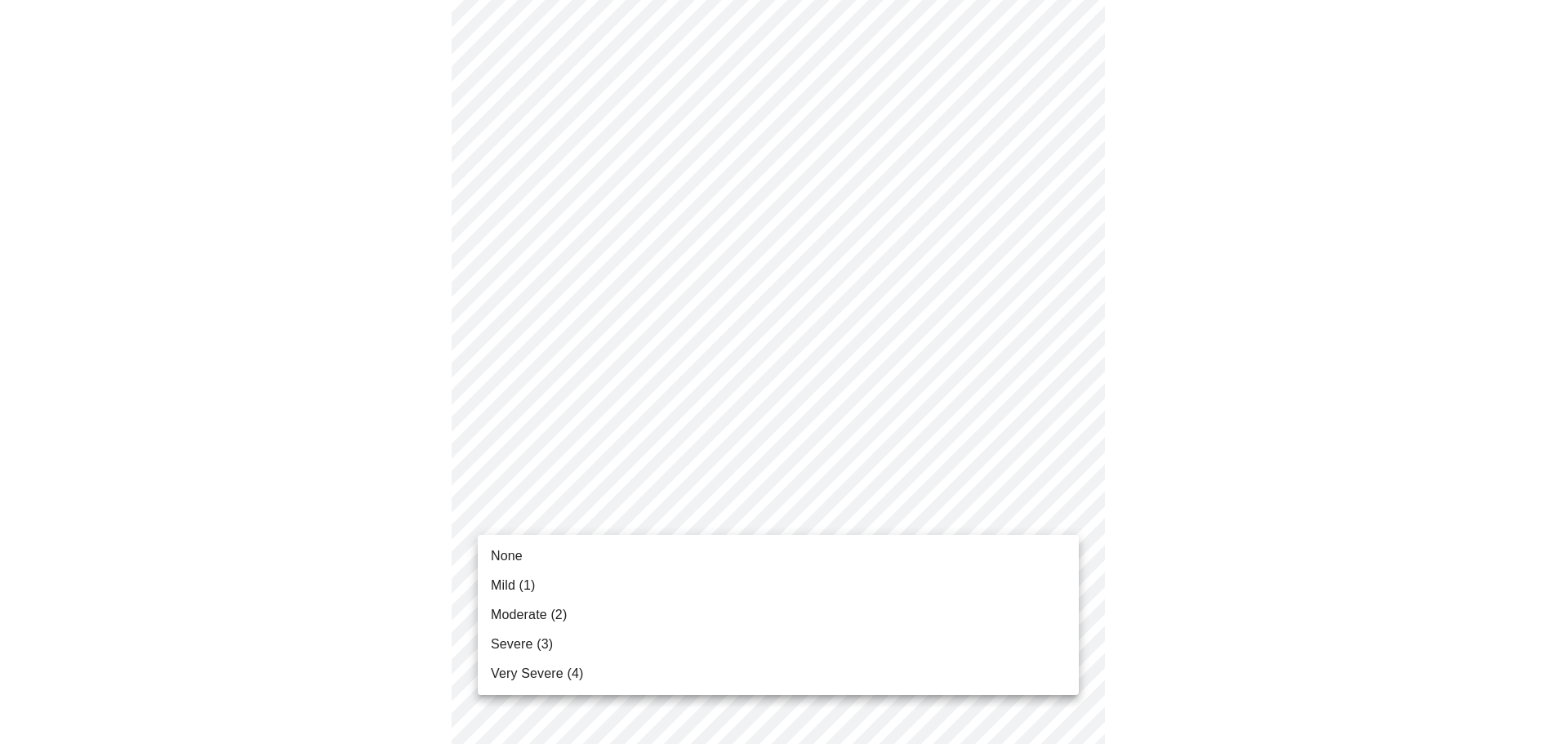
click at [540, 517] on body "MyMenopauseRx Appointments Messaging Labs Uploads Medications Community Refer a…" at bounding box center [784, 452] width 1556 height 2036
click at [531, 557] on li "None" at bounding box center [778, 556] width 602 height 29
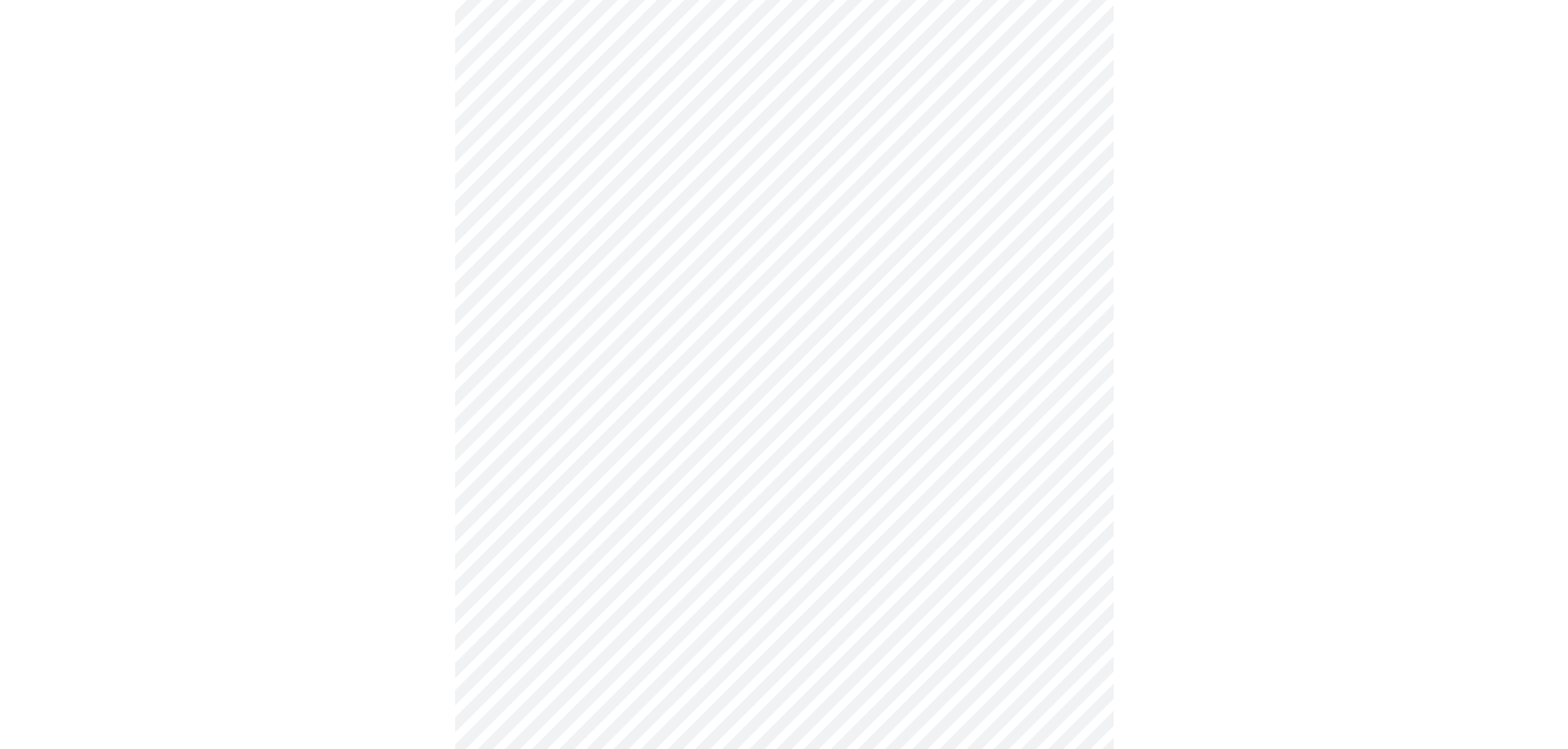
scroll to position [905, 0]
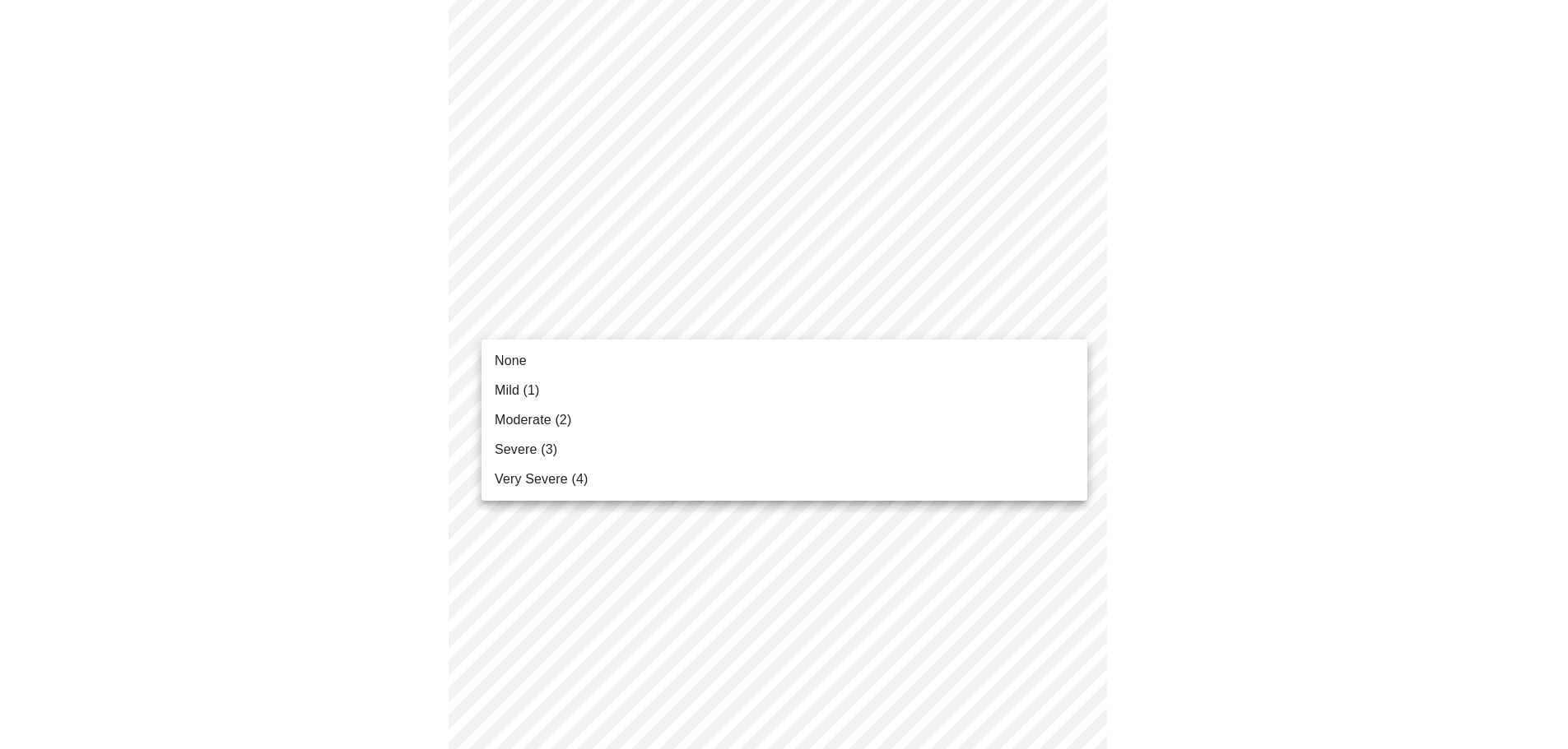
click at [559, 321] on body "MyMenopauseRx Appointments Messaging Labs Uploads Medications Community Refer a…" at bounding box center [783, 115] width 1555 height 2026
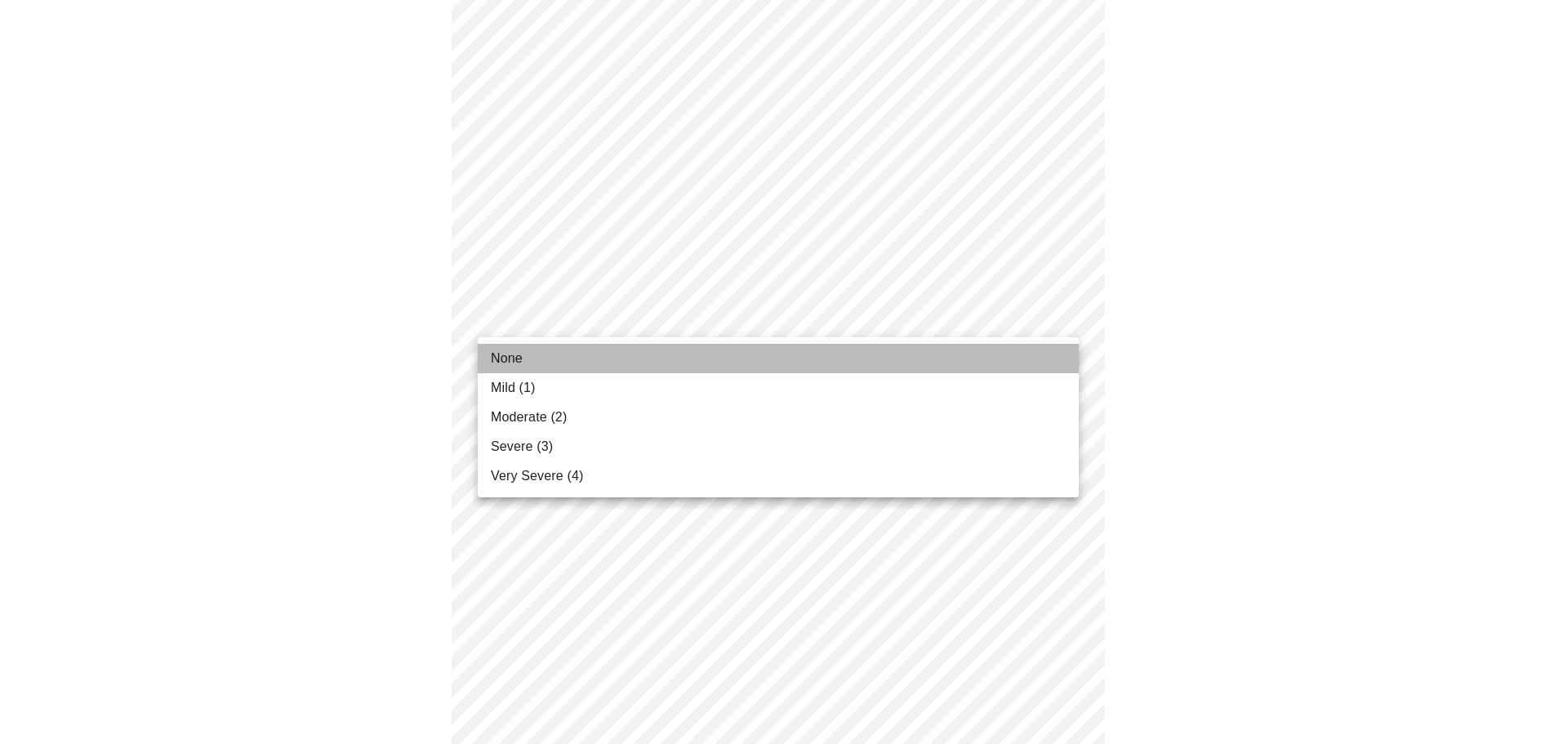
click at [548, 359] on li "None" at bounding box center [778, 358] width 602 height 29
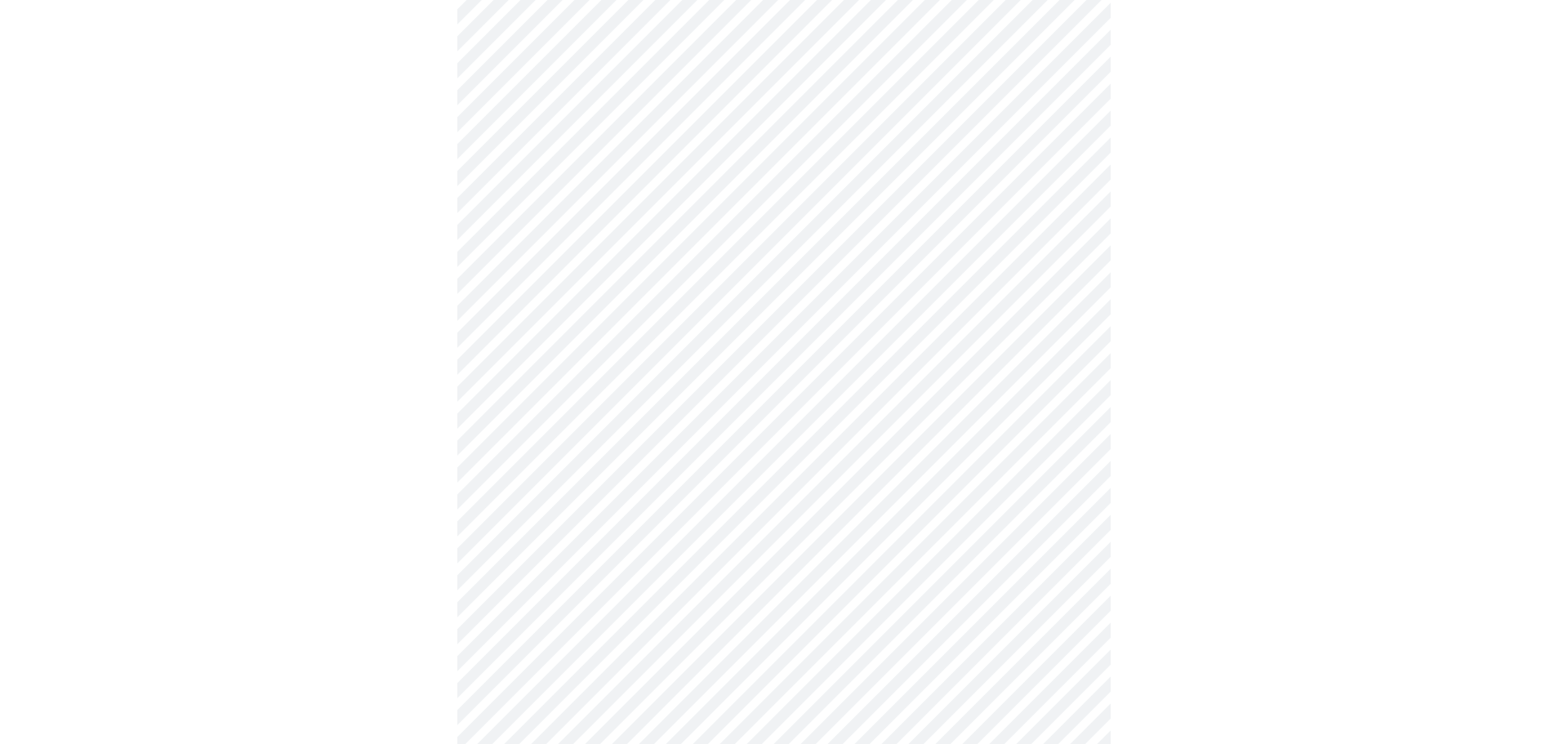
click at [574, 440] on body "MyMenopauseRx Appointments Messaging Labs Uploads Medications Community Refer a…" at bounding box center [784, 102] width 1556 height 1991
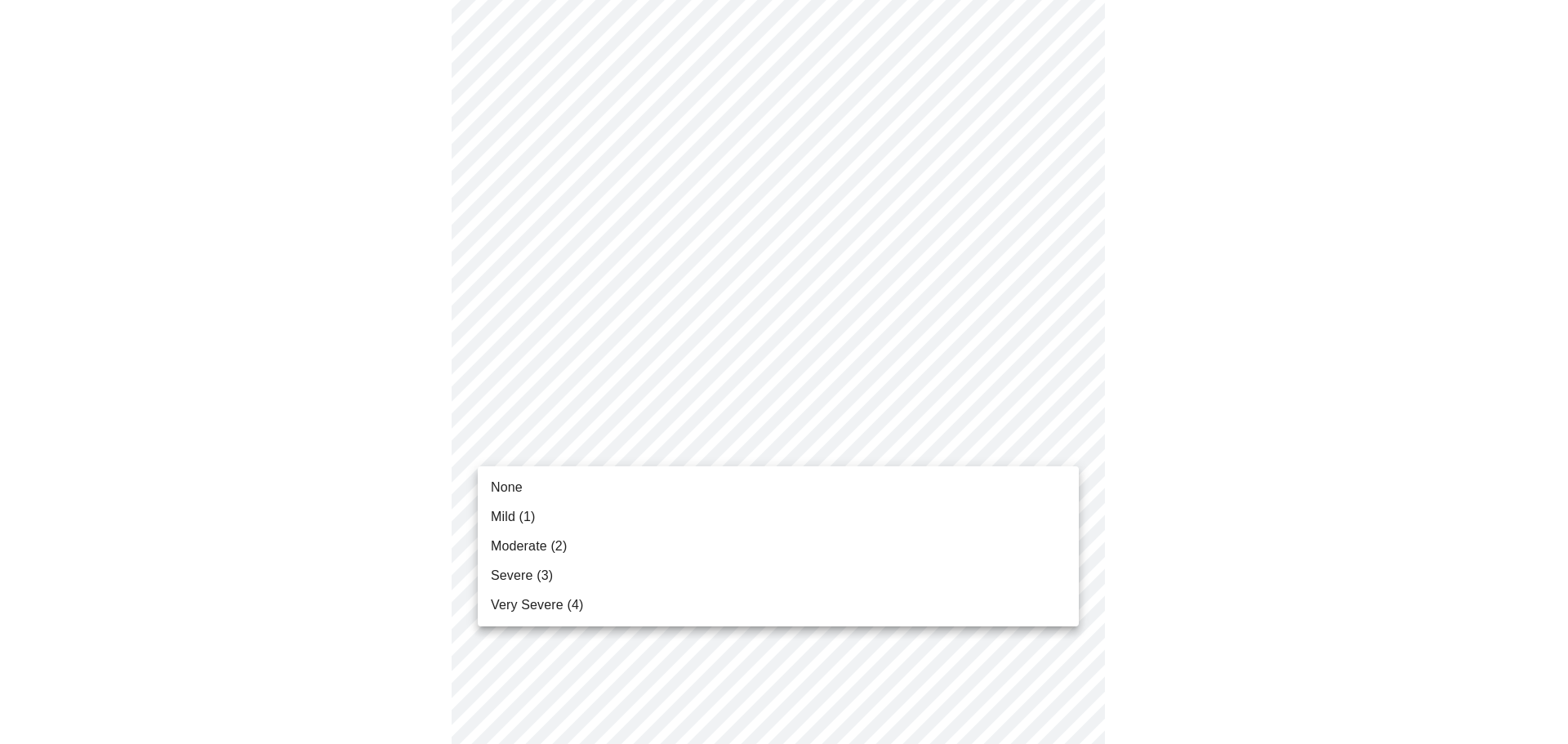
click at [496, 482] on span "None" at bounding box center [507, 488] width 32 height 19
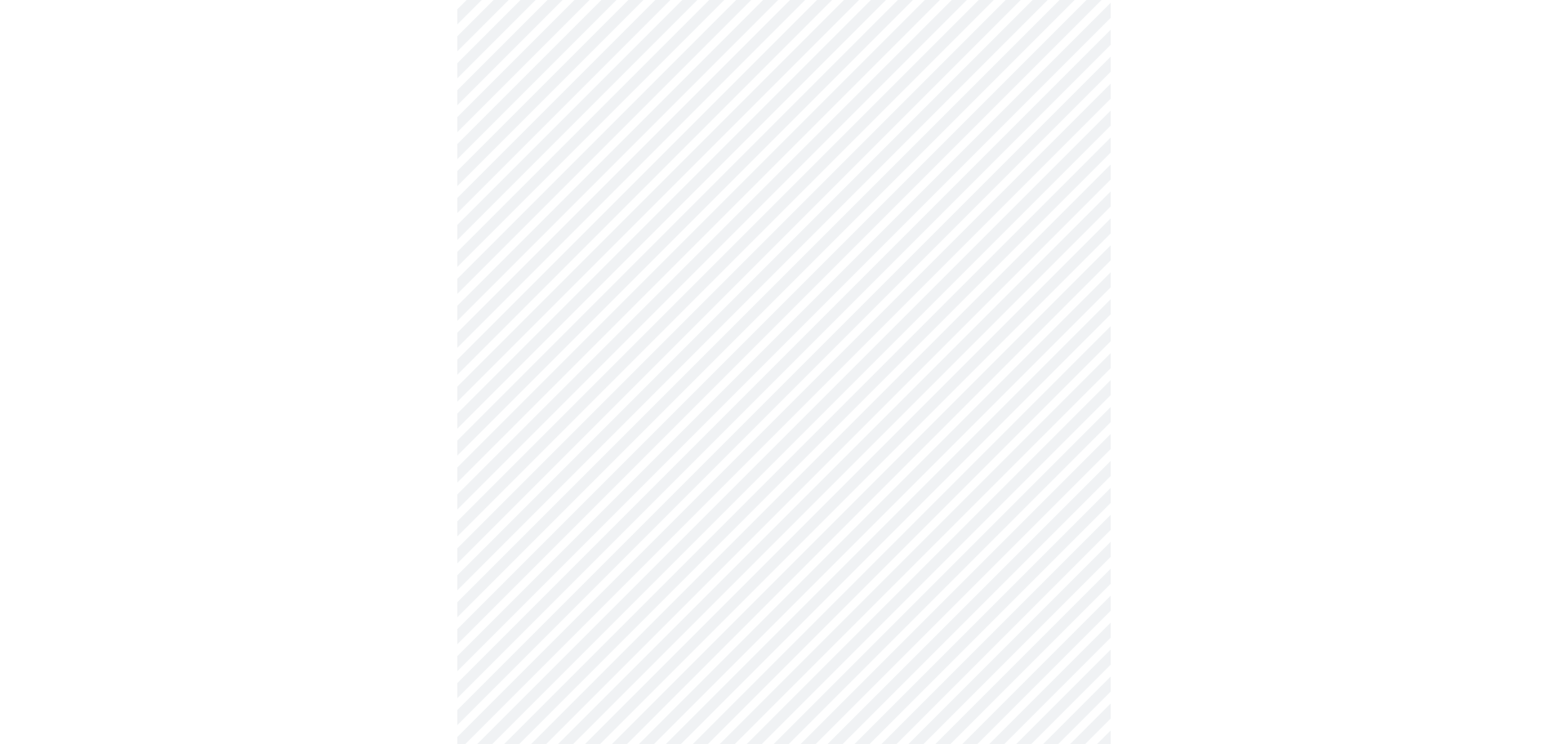
click at [547, 578] on body "MyMenopauseRx Appointments Messaging Labs Uploads Medications Community Refer a…" at bounding box center [784, 91] width 1556 height 1968
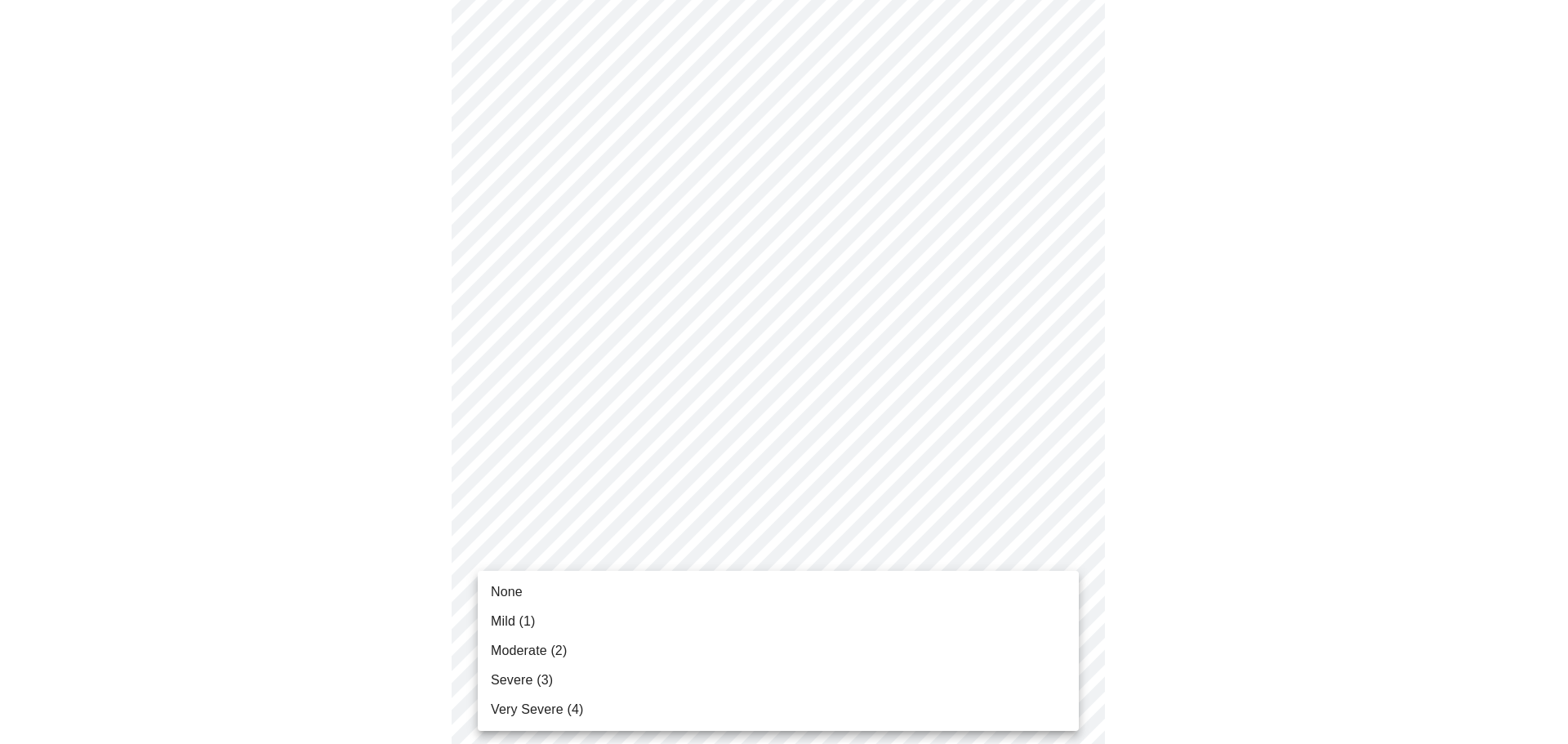
click at [542, 598] on li "None" at bounding box center [778, 592] width 602 height 29
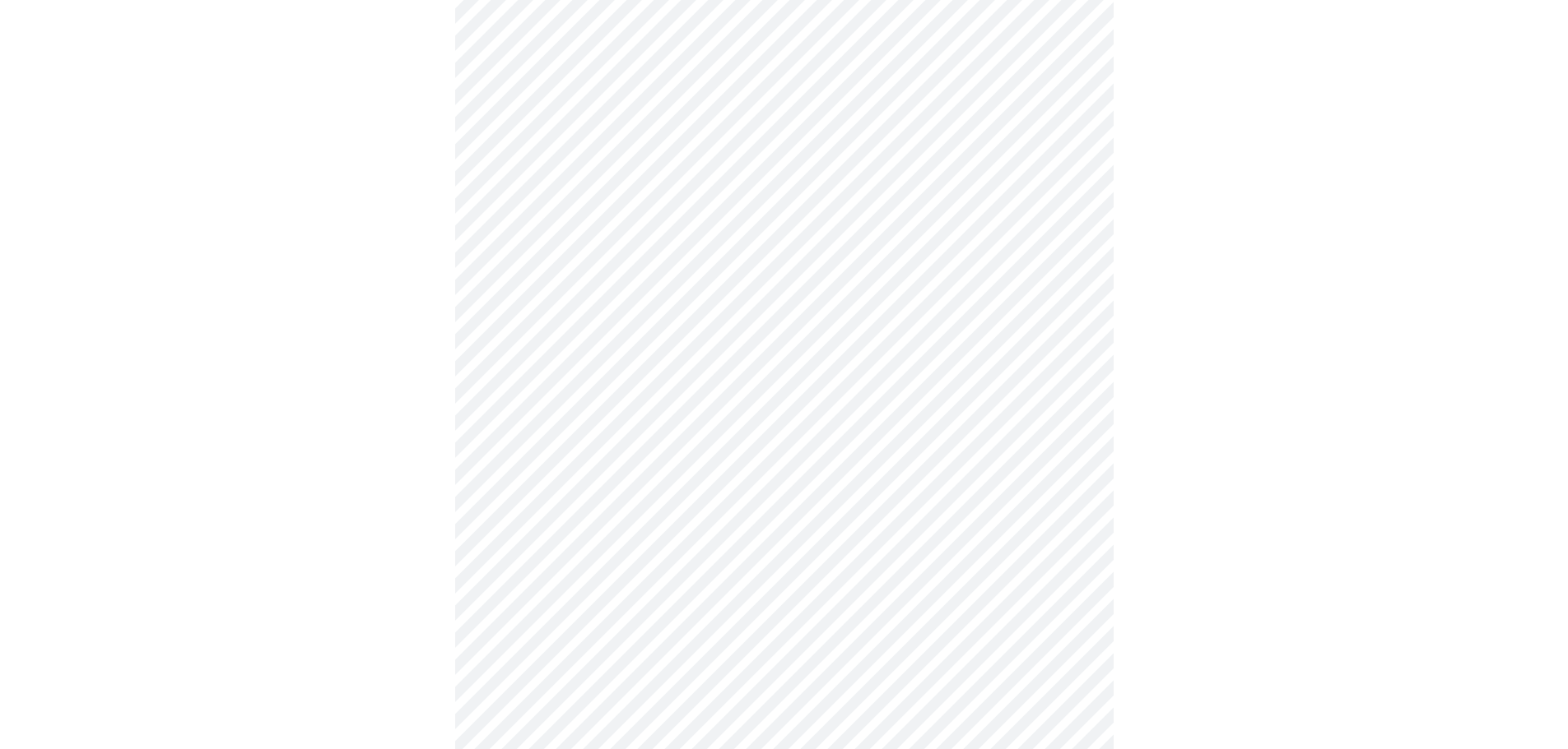
scroll to position [1069, 0]
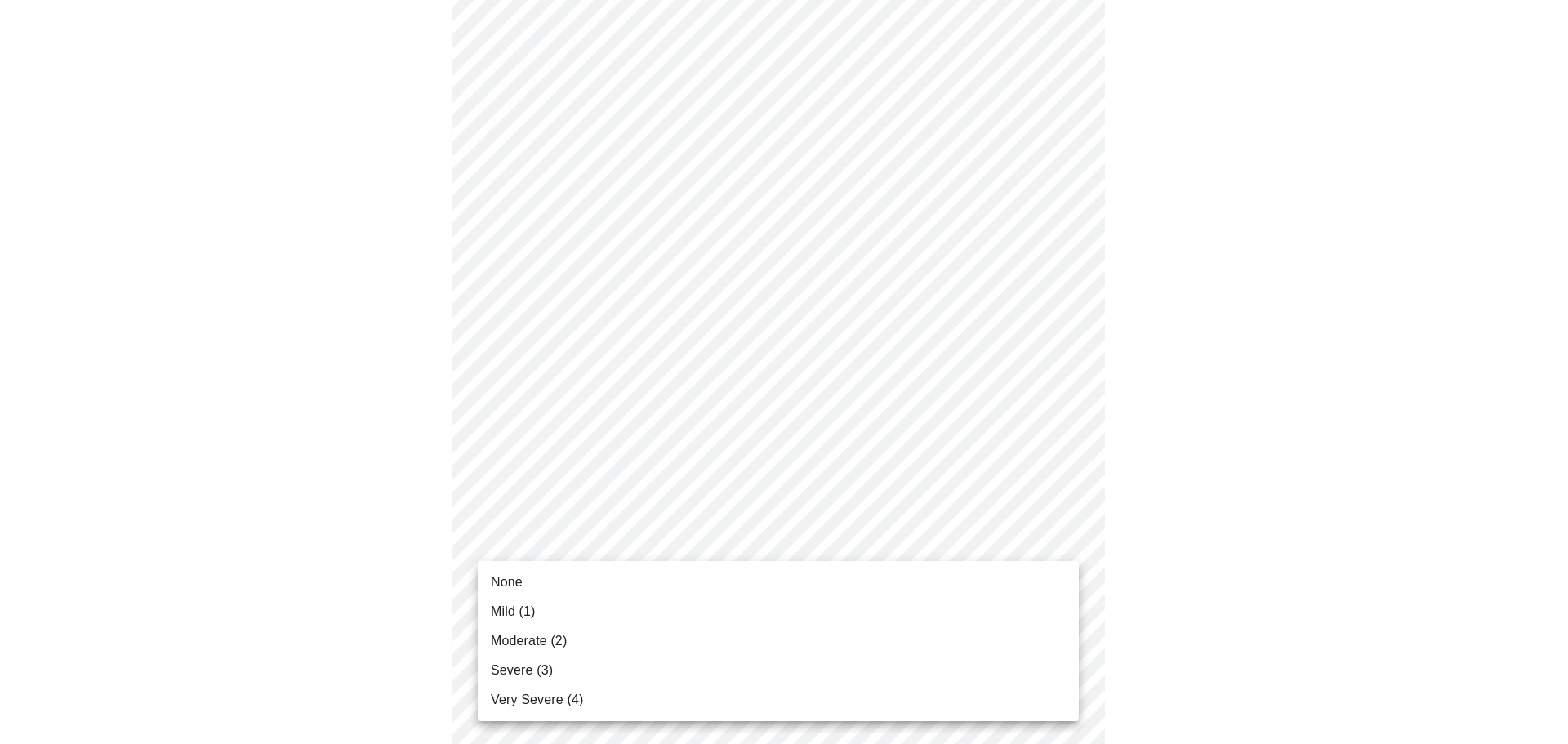
click at [529, 576] on li "None" at bounding box center [778, 582] width 602 height 29
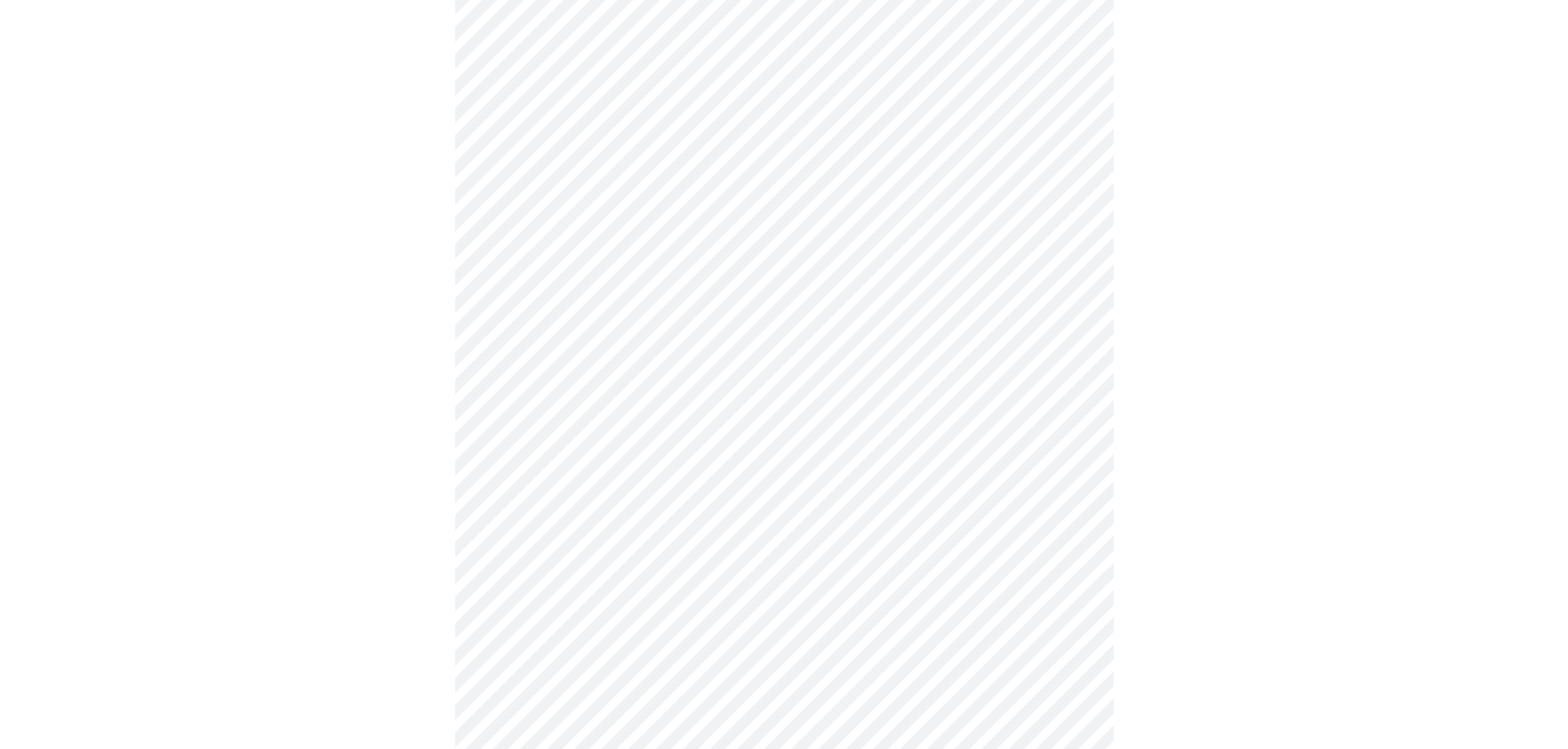
scroll to position [576, 0]
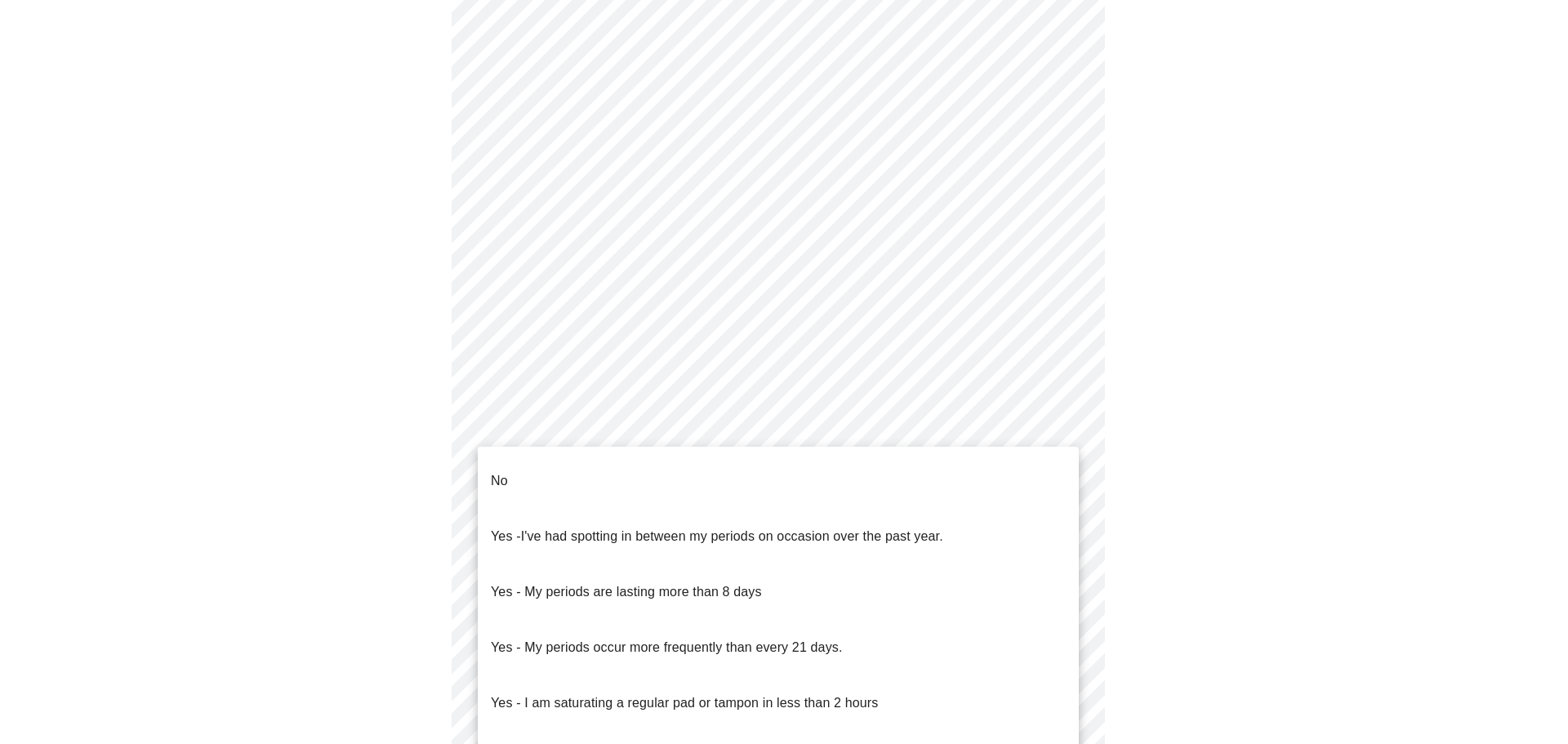
click at [769, 436] on body "MyMenopauseRx Appointments Messaging Labs Uploads Medications Community Refer a…" at bounding box center [784, 240] width 1556 height 1613
click at [769, 462] on li "No" at bounding box center [778, 481] width 602 height 56
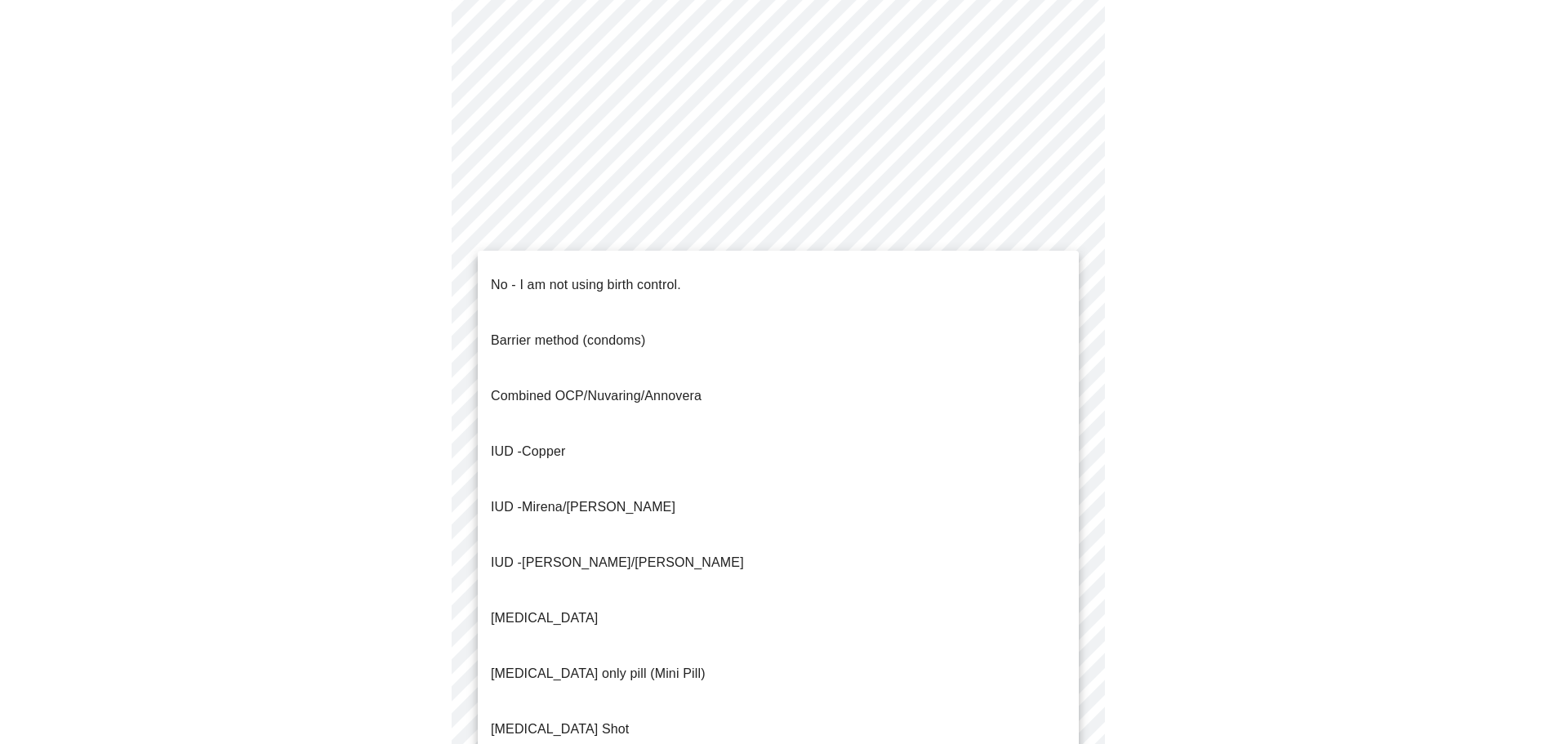
click at [757, 537] on body "MyMenopauseRx Appointments Messaging Labs Uploads Medications Community Refer a…" at bounding box center [784, 236] width 1556 height 1603
click at [734, 277] on li "No - I am not using birth control." at bounding box center [778, 285] width 602 height 56
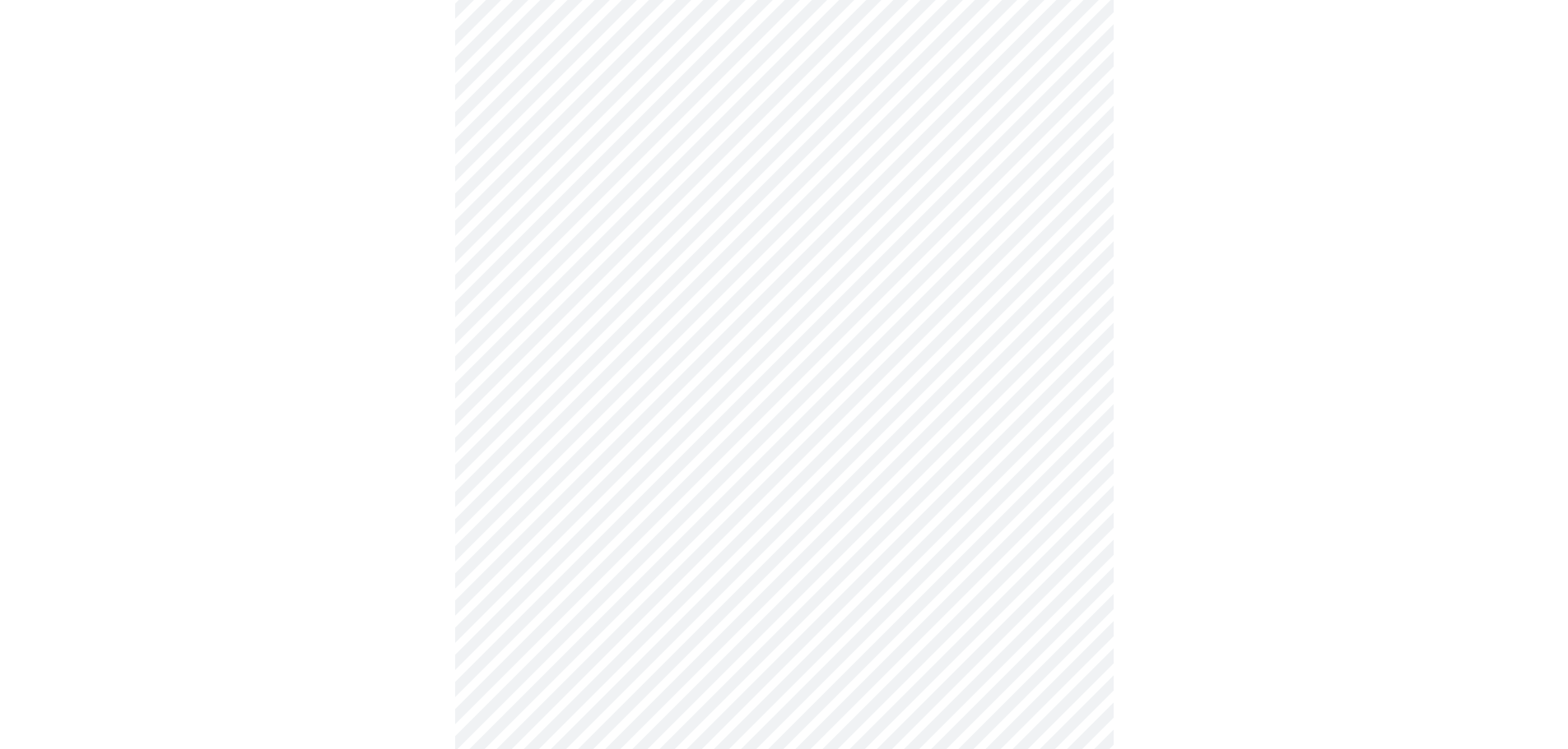
scroll to position [740, 0]
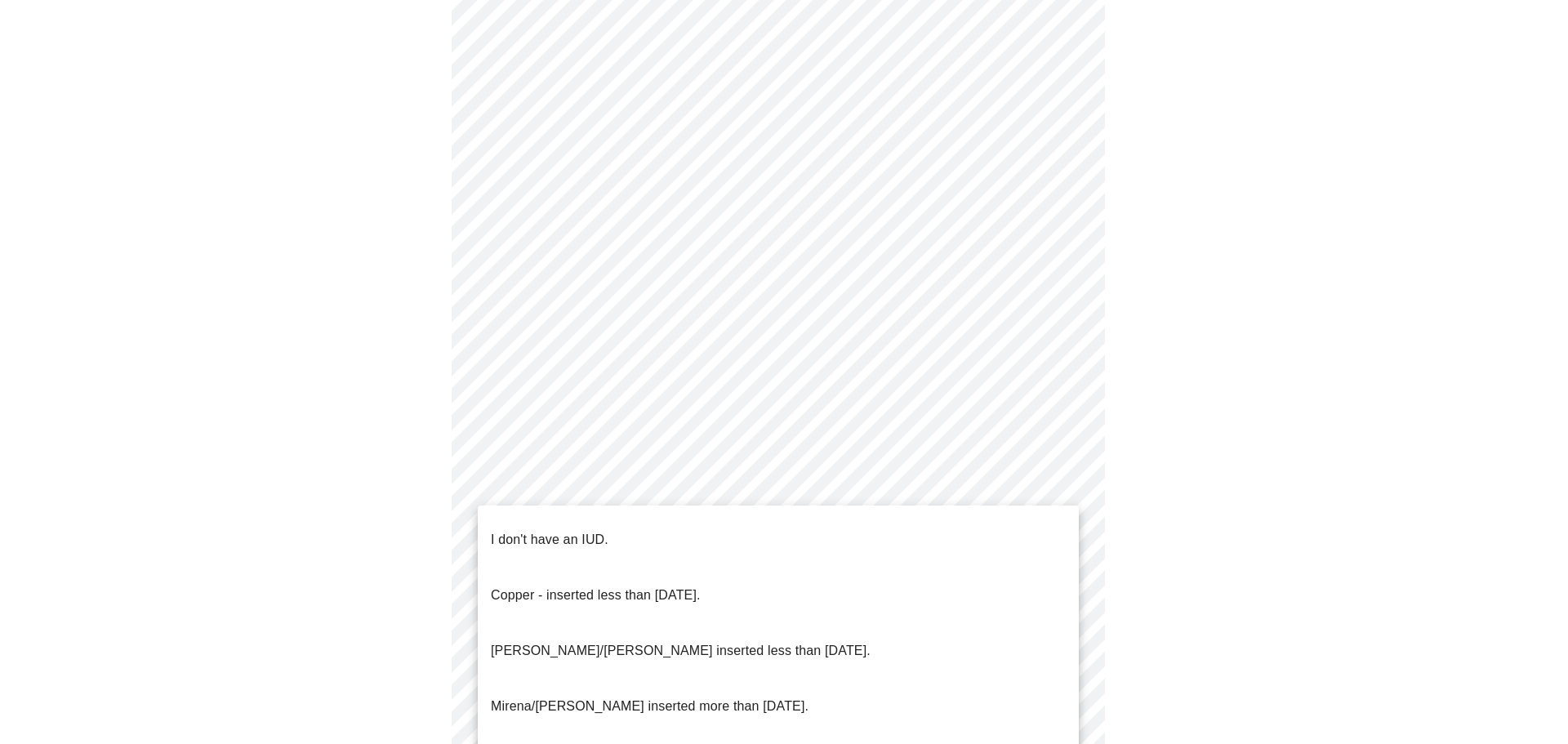
click at [749, 498] on body "MyMenopauseRx Appointments Messaging Labs Uploads Medications Community Refer a…" at bounding box center [784, 67] width 1556 height 1593
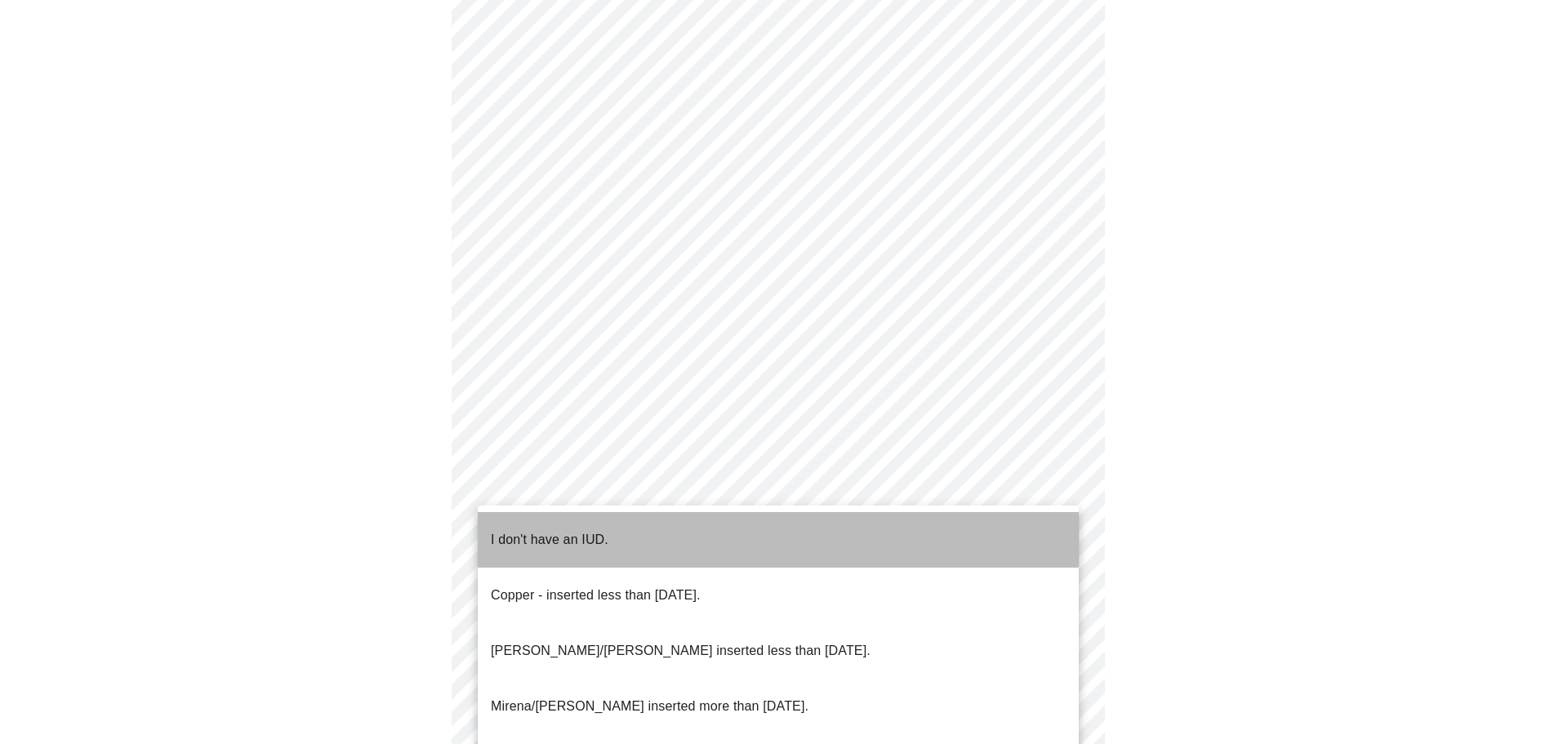
click at [742, 525] on li "I don't have an IUD." at bounding box center [778, 540] width 602 height 56
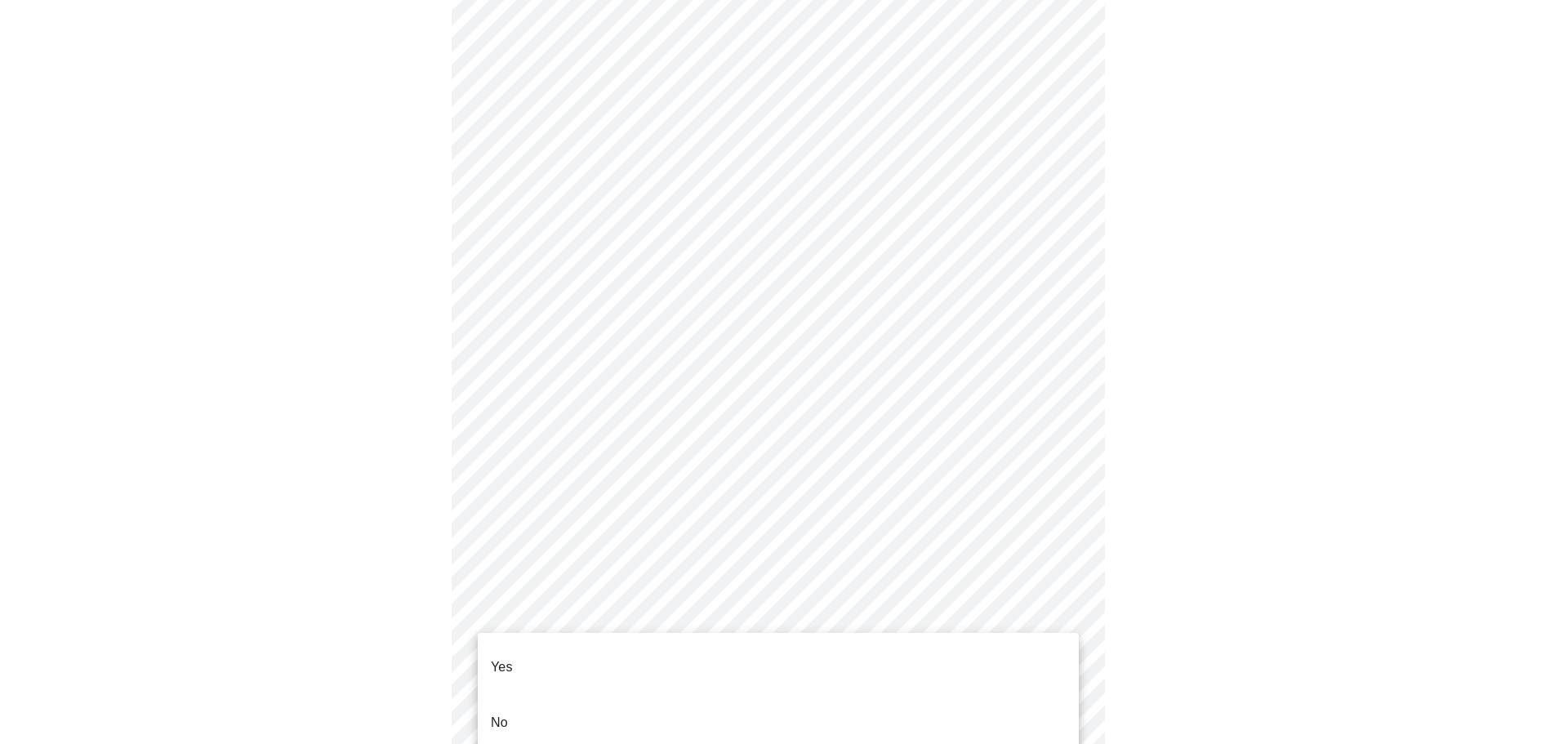
click at [722, 624] on body "MyMenopauseRx Appointments Messaging Labs Uploads Medications Community Refer a…" at bounding box center [784, 63] width 1556 height 1583
click at [717, 649] on li "Yes" at bounding box center [778, 667] width 602 height 56
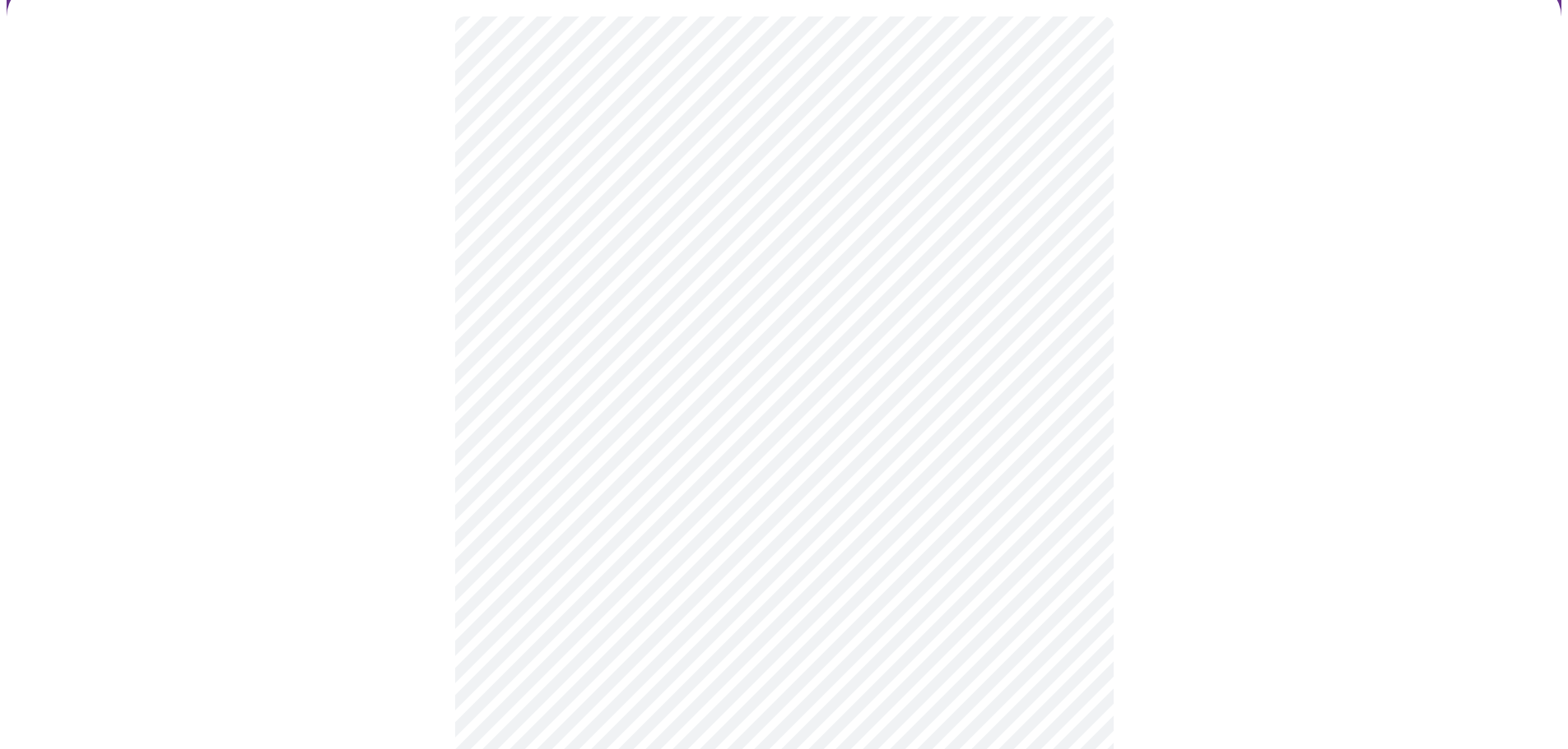
scroll to position [165, 0]
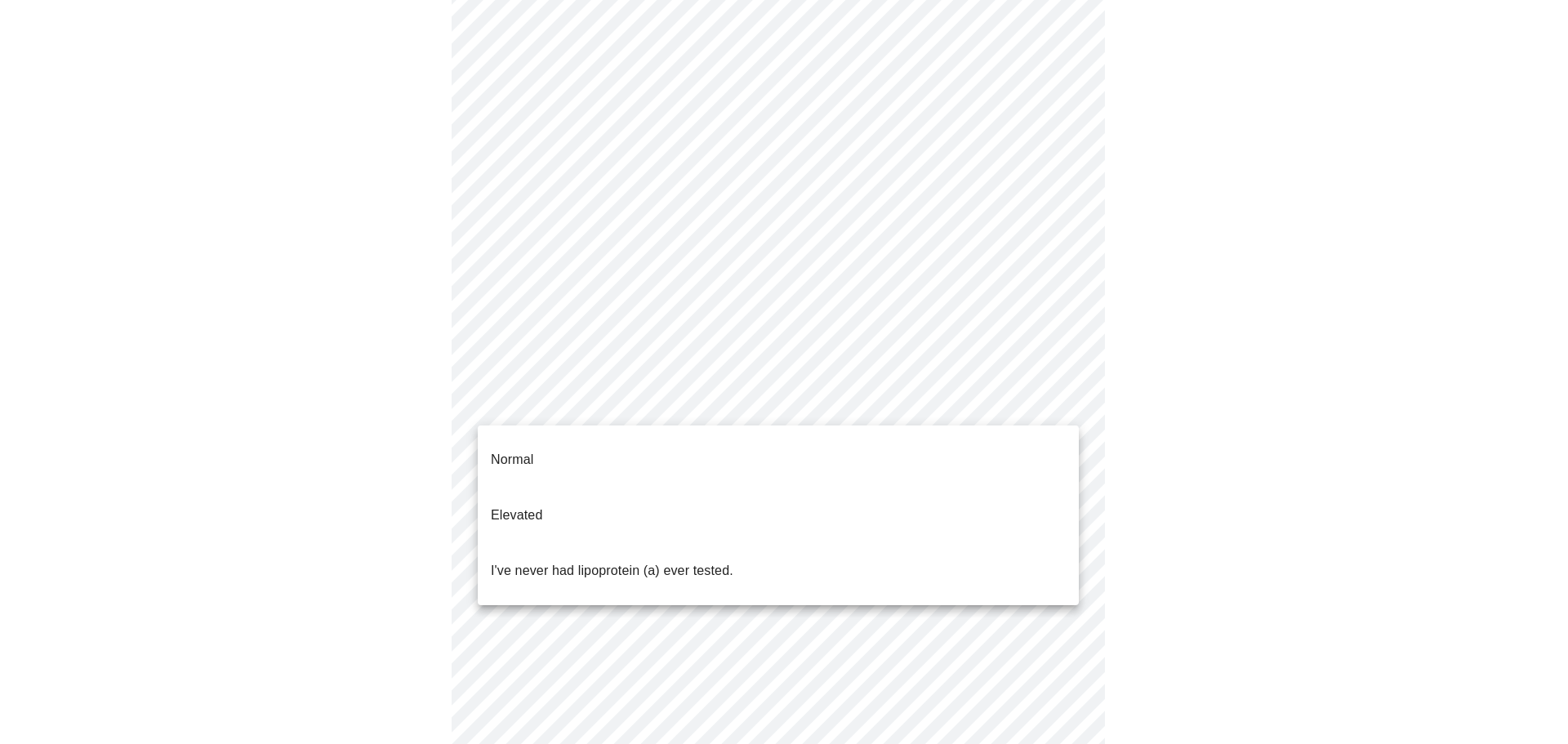
click at [652, 414] on body "MyMenopauseRx Appointments Messaging Labs Uploads Medications Community Refer a…" at bounding box center [784, 446] width 1556 height 1208
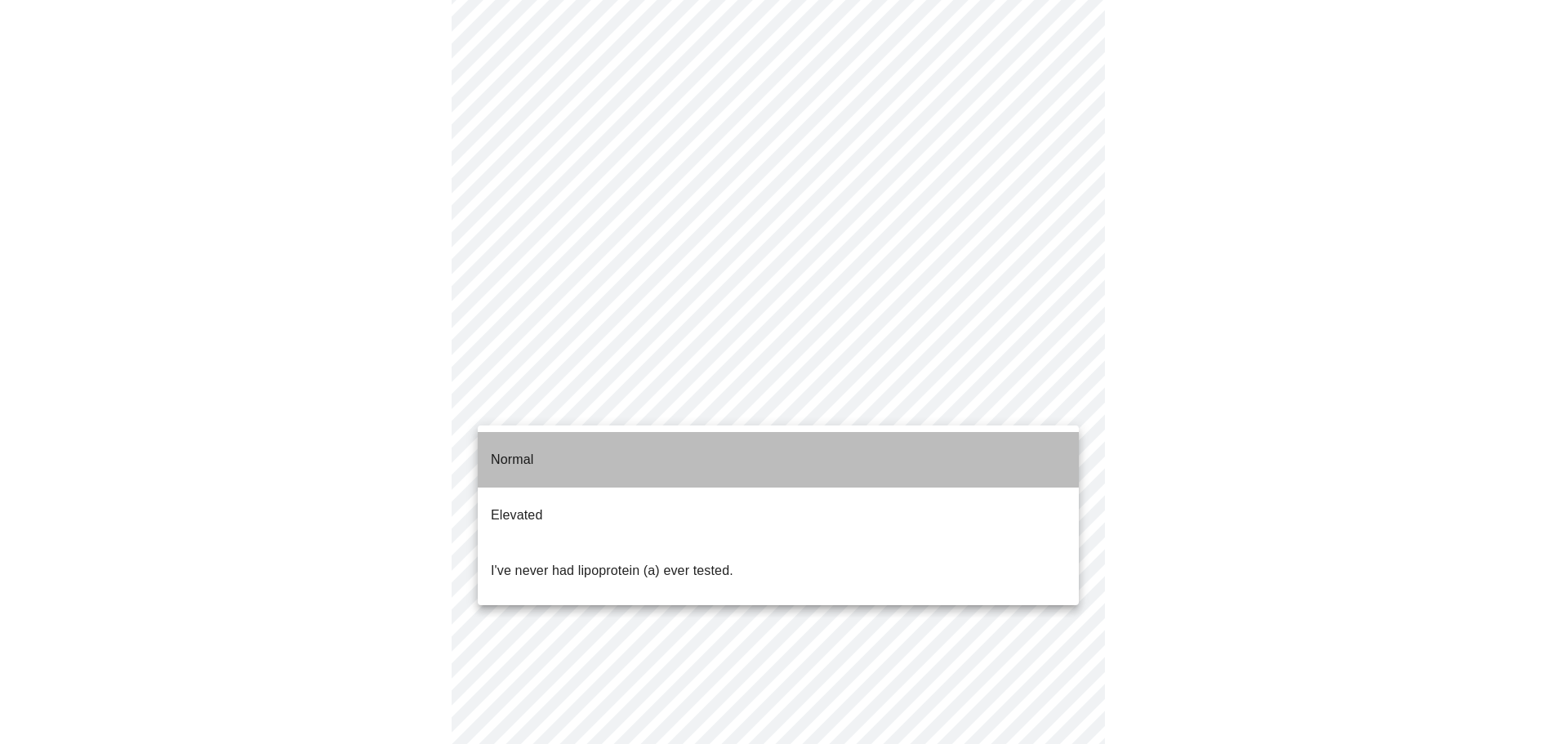
click at [644, 440] on li "Normal" at bounding box center [778, 459] width 602 height 56
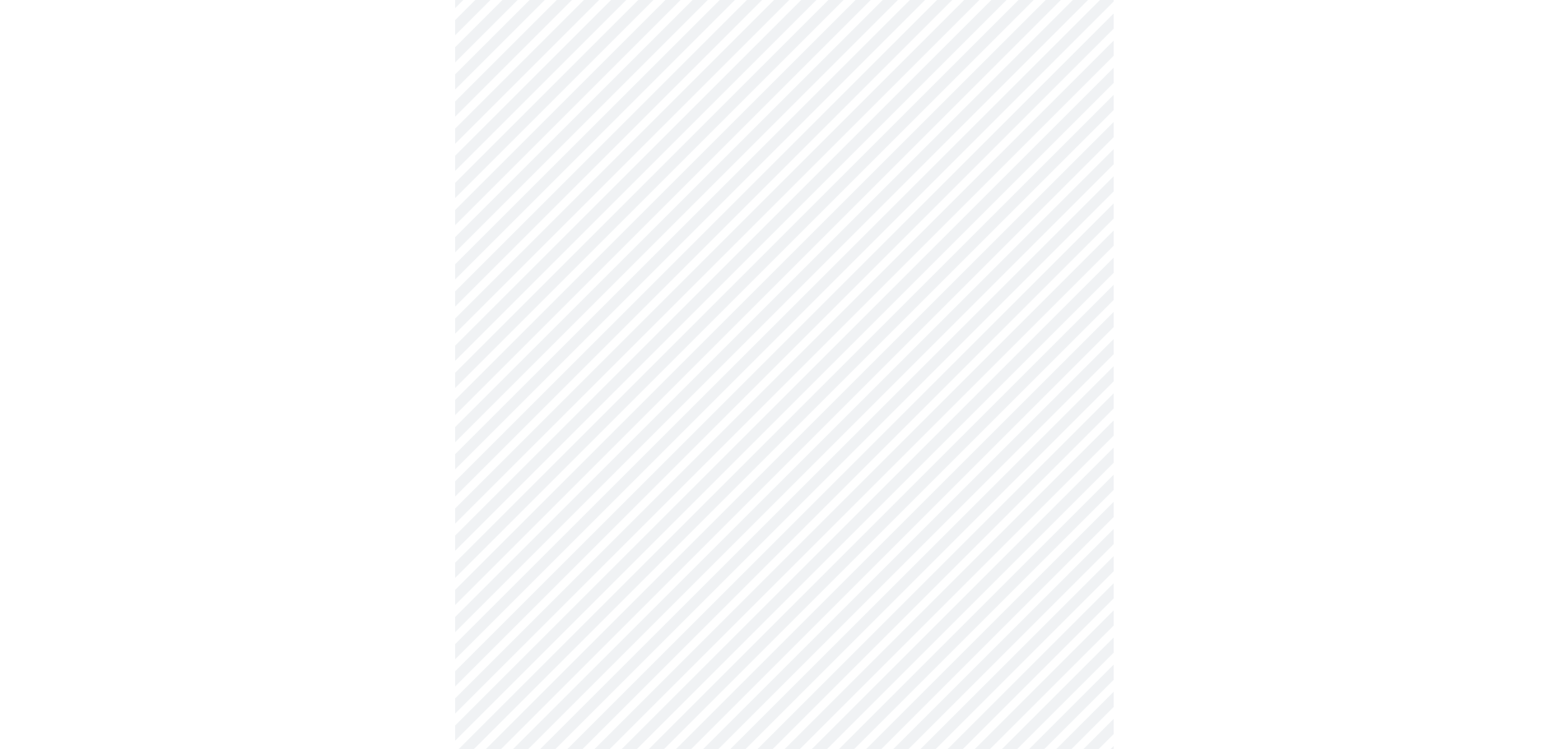
scroll to position [4079, 0]
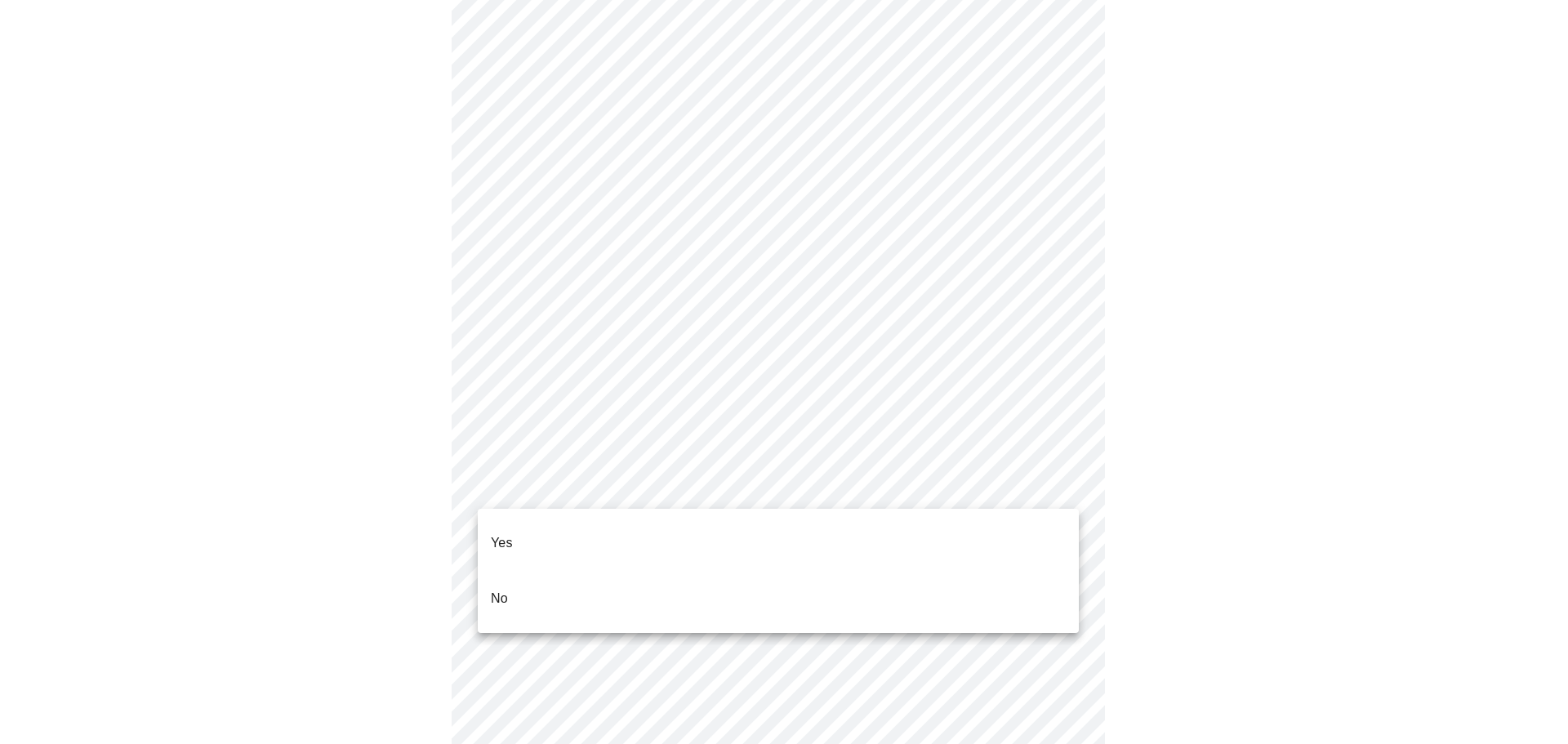
click at [543, 571] on li "No" at bounding box center [778, 598] width 602 height 56
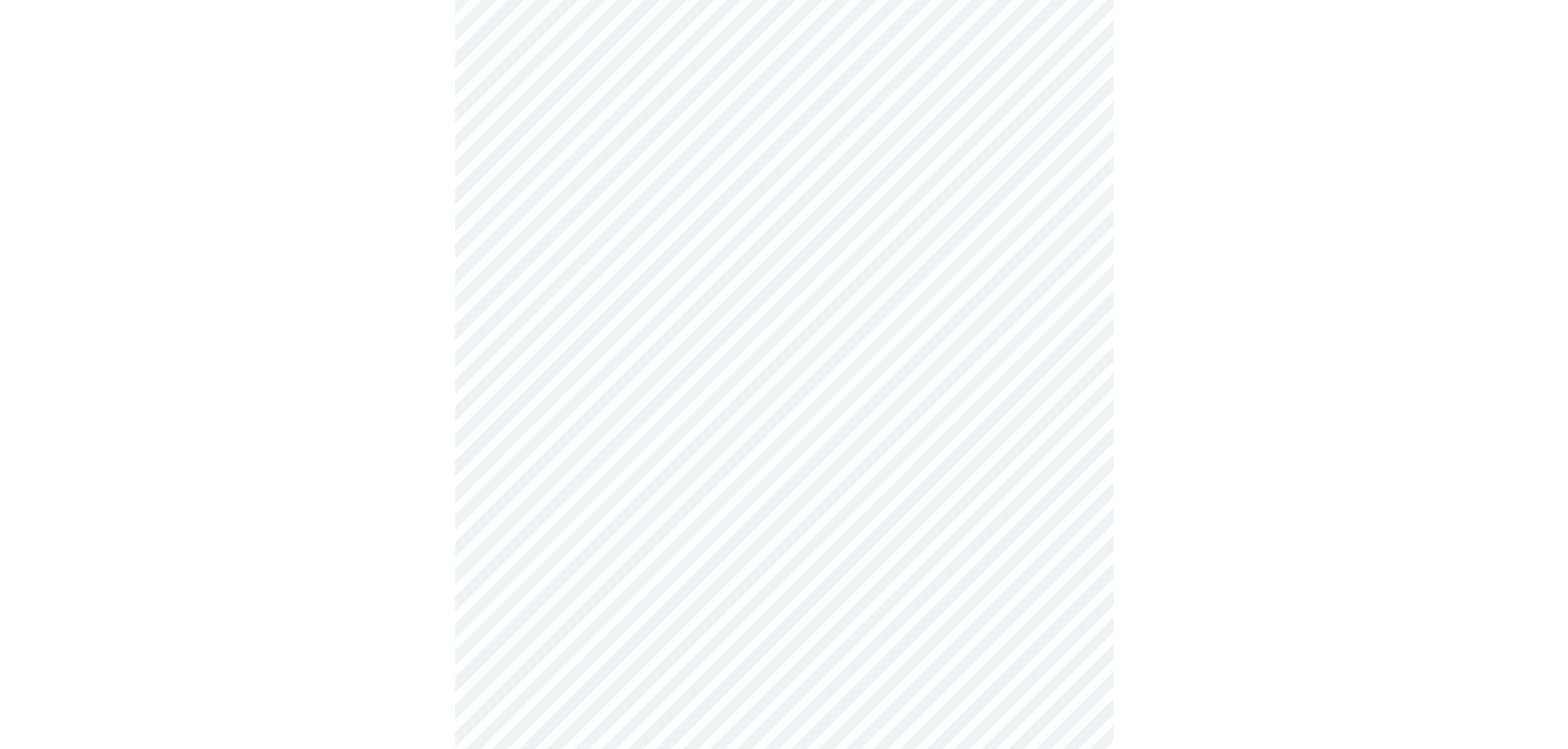
scroll to position [4243, 0]
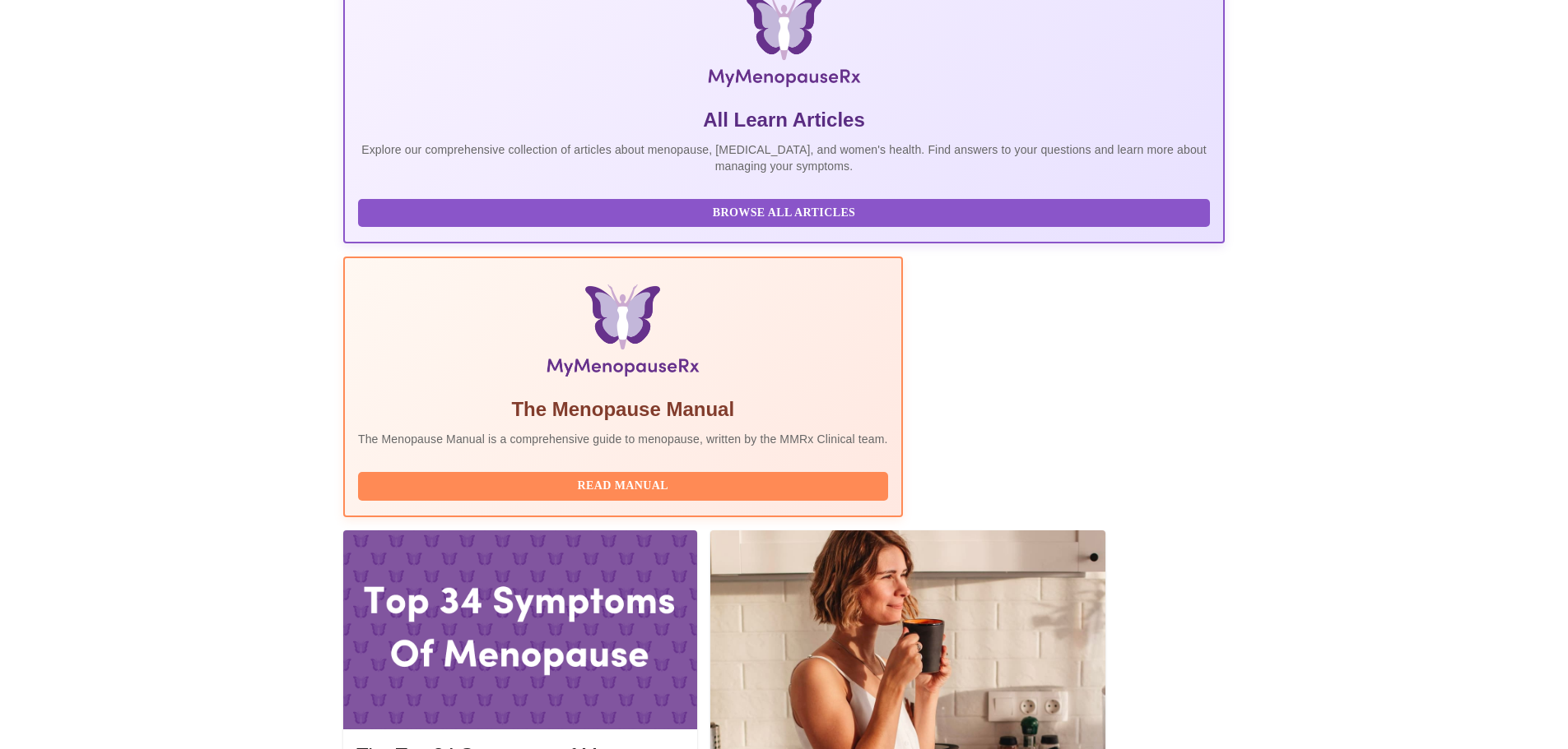
scroll to position [329, 0]
